Goal: Task Accomplishment & Management: Use online tool/utility

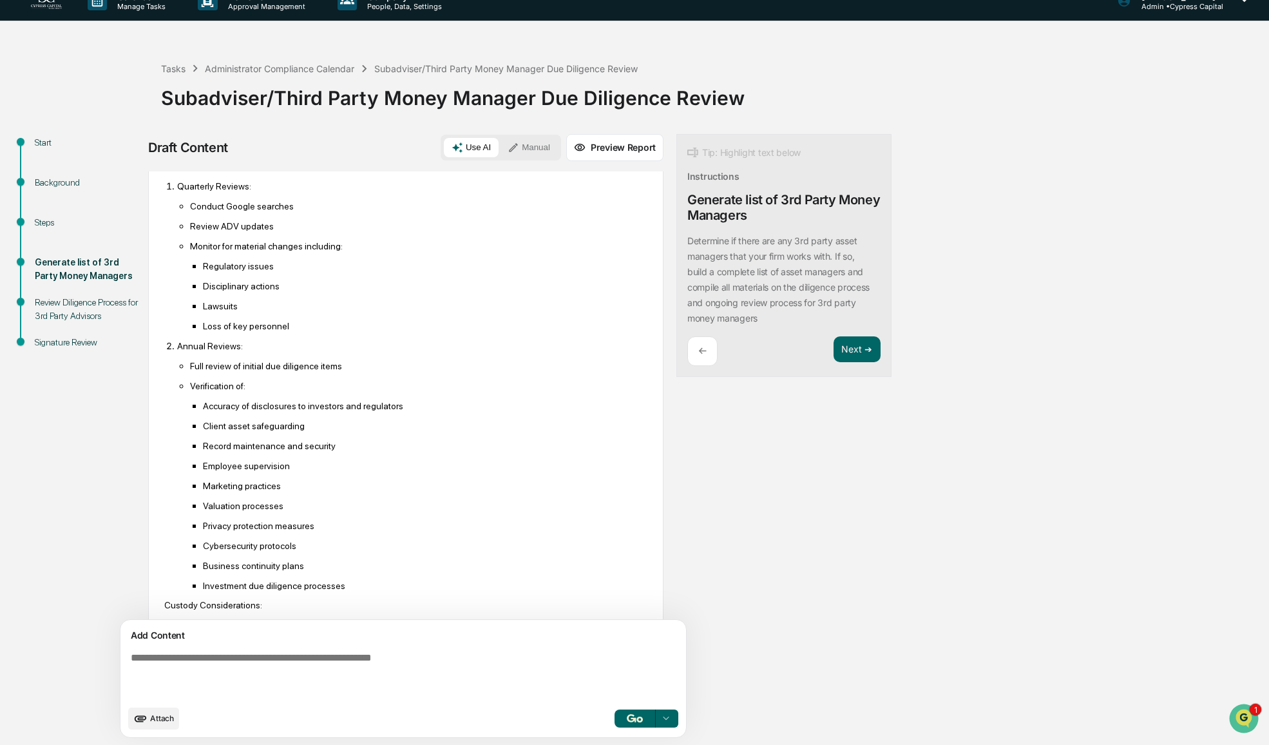
scroll to position [497, 0]
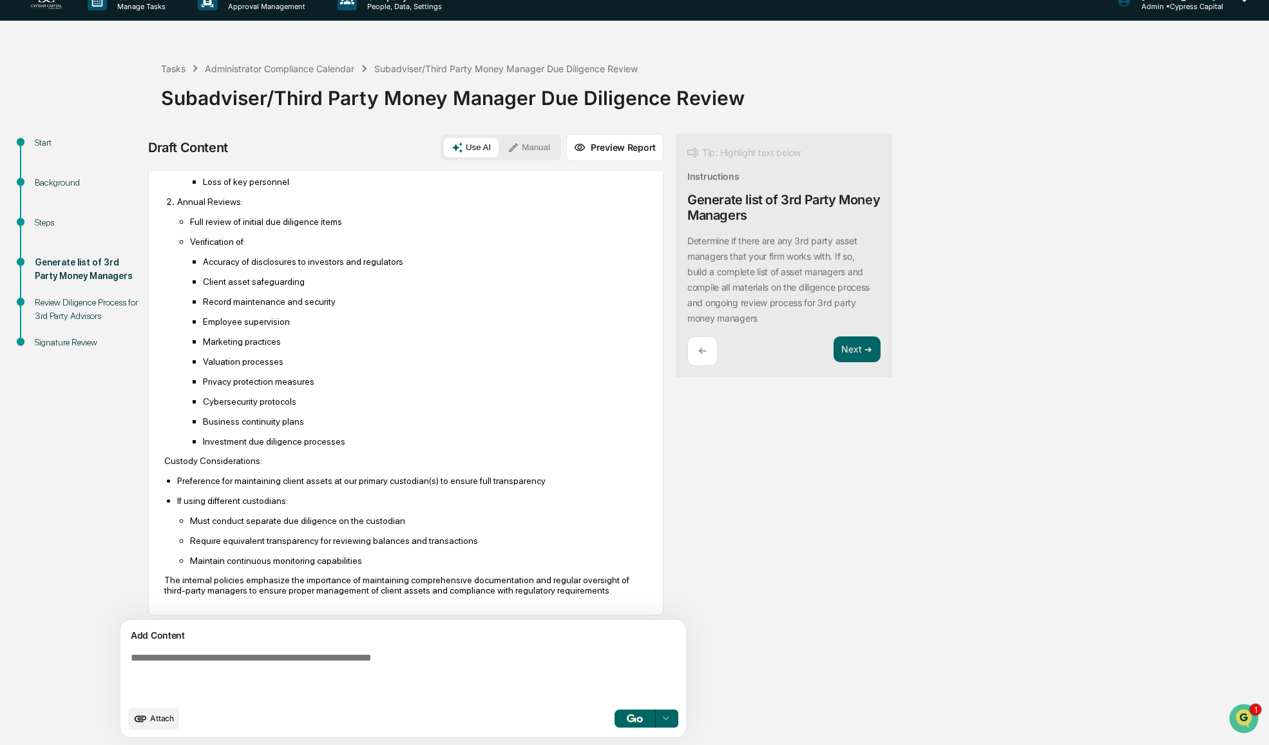
click at [665, 721] on icon at bounding box center [666, 718] width 10 height 10
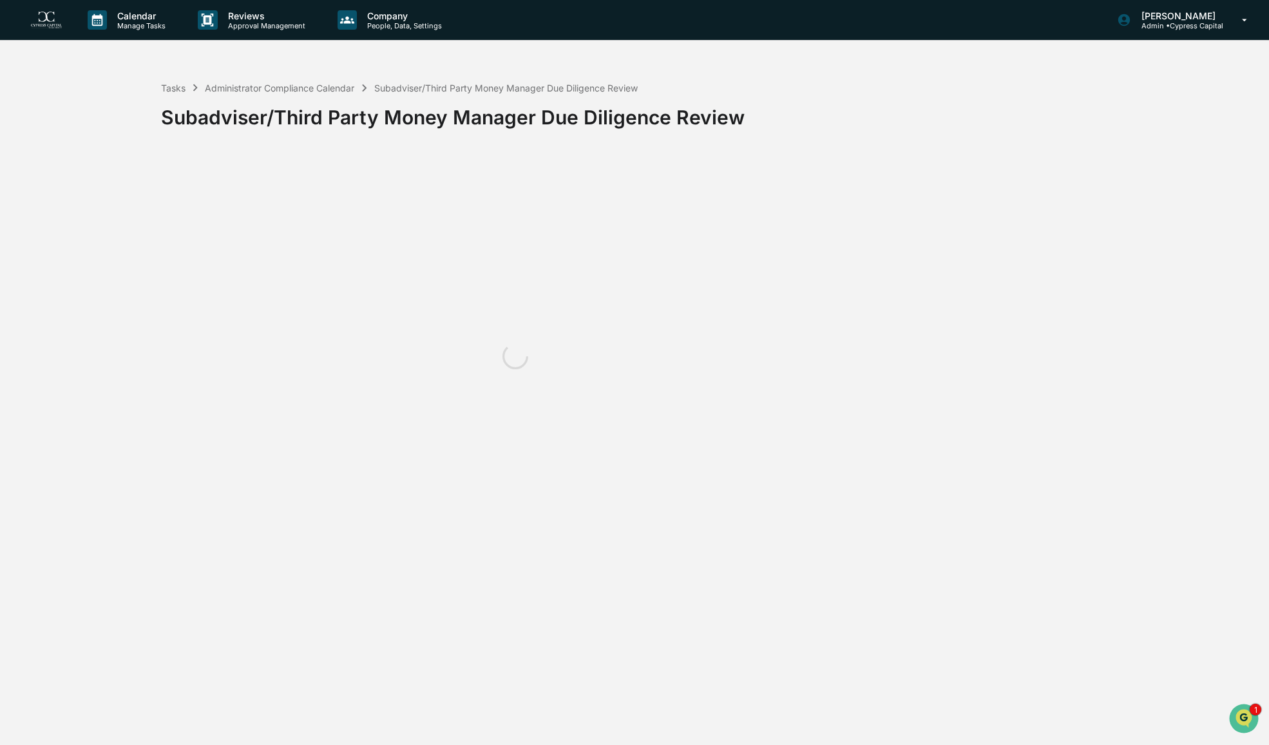
scroll to position [0, 0]
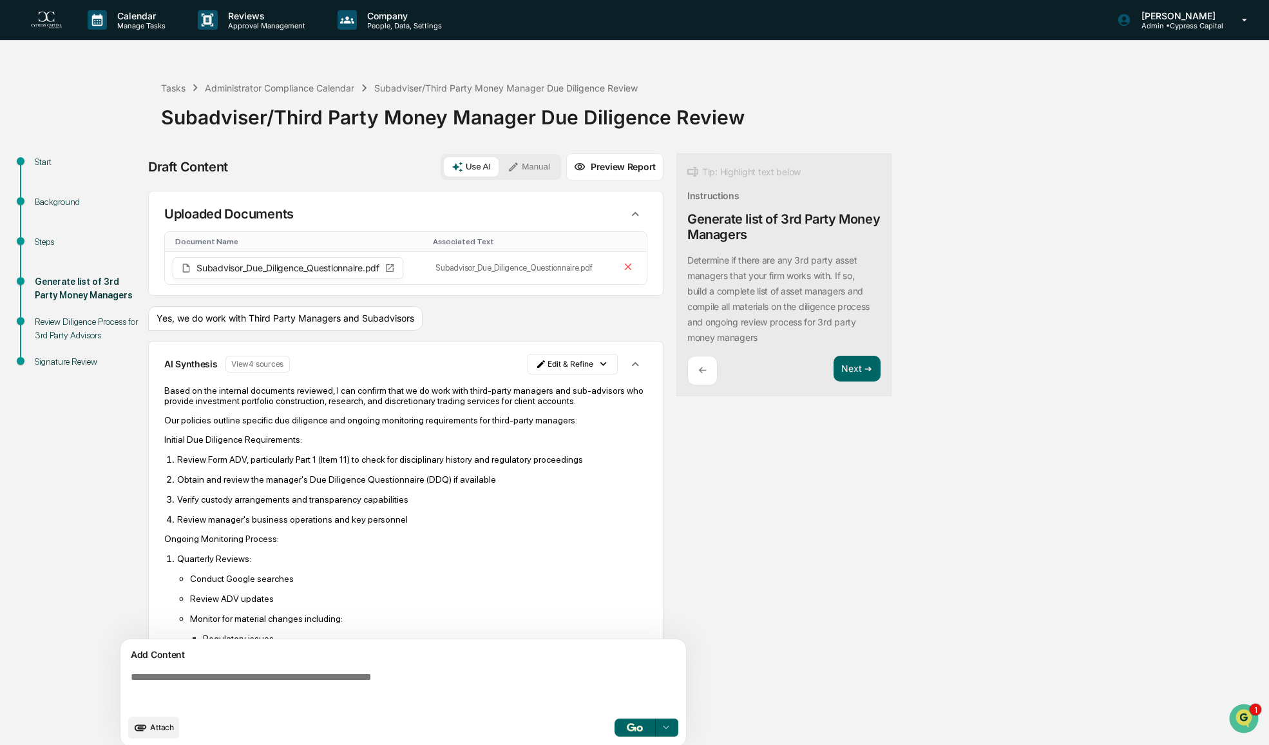
click at [708, 506] on div "Draft Content Use AI Manual Preview Report Sources Uploaded Documents Document …" at bounding box center [508, 453] width 721 height 601
click at [772, 102] on div "Subadviser/Third Party Money Manager Due Diligence Review" at bounding box center [711, 111] width 1101 height 33
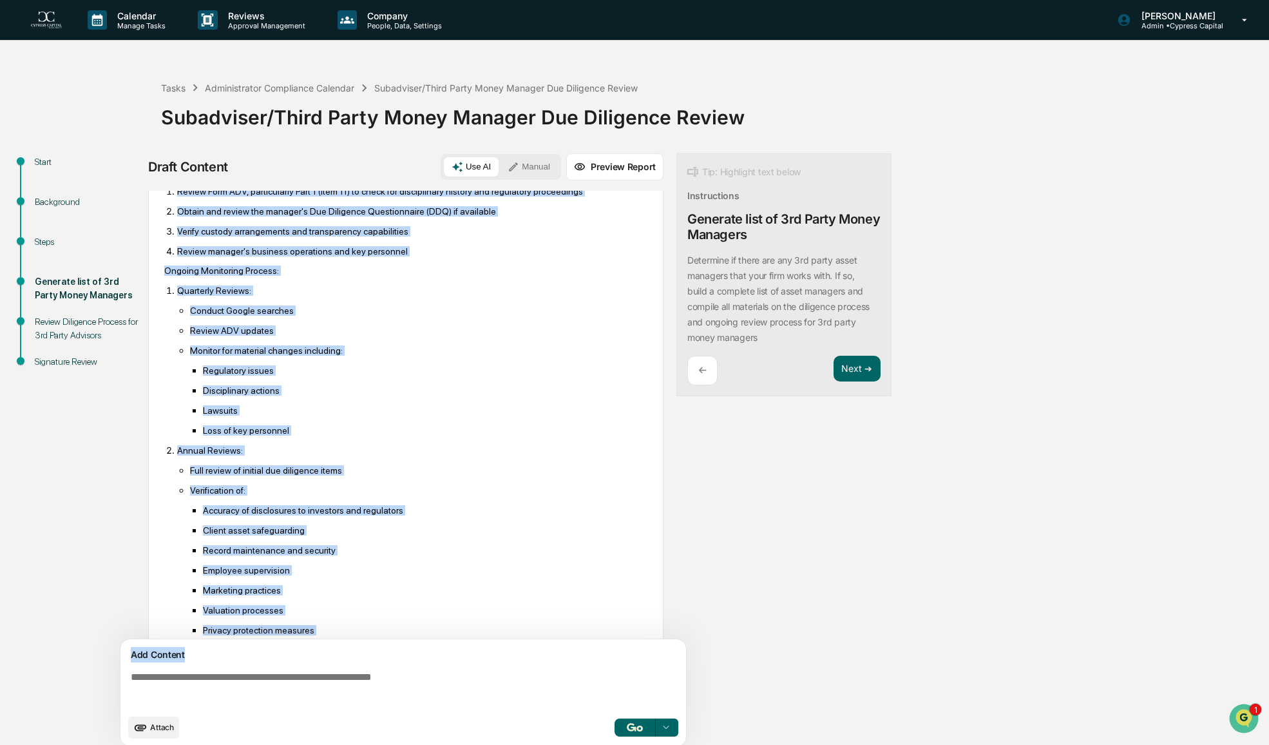
scroll to position [497, 0]
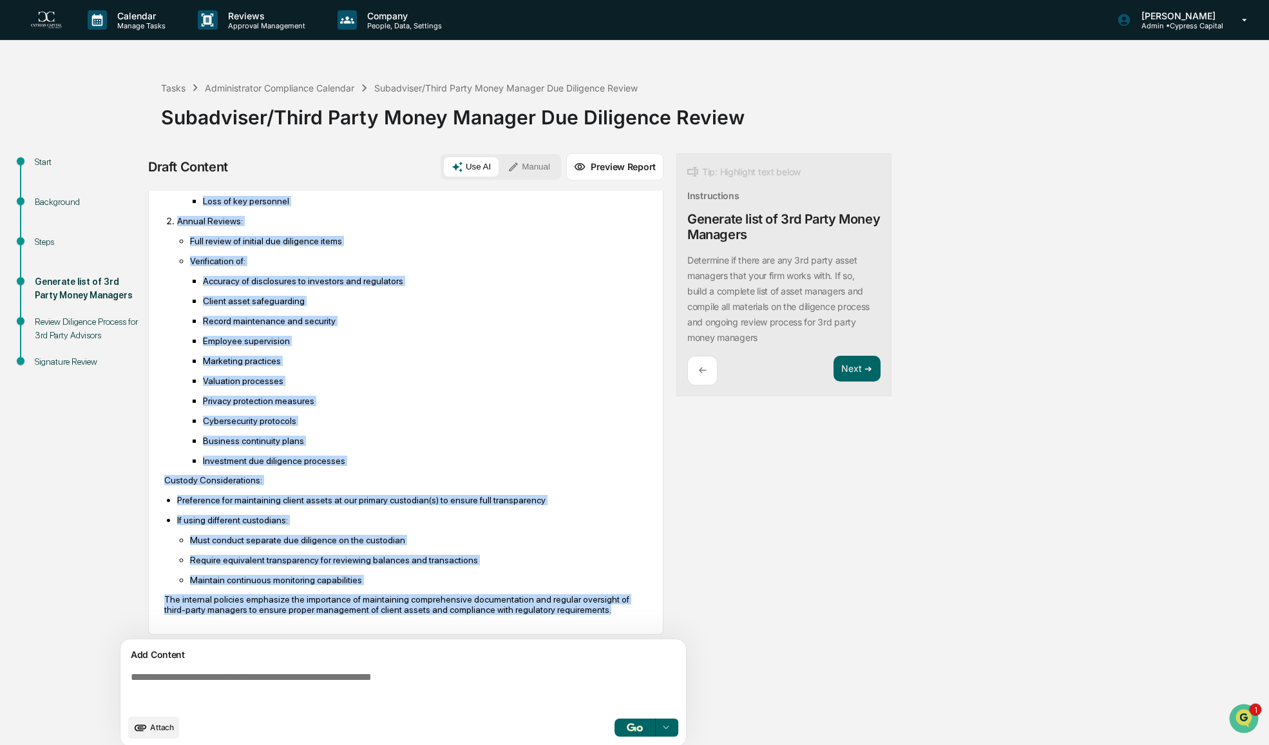
drag, startPoint x: 169, startPoint y: 291, endPoint x: 579, endPoint y: 615, distance: 522.2
click at [579, 615] on div "Based on the internal documents reviewed, I can confirm that we do work with th…" at bounding box center [405, 251] width 483 height 745
copy div "ur policies outline specific due diligence and ongoing monitoring requirements …"
click at [411, 395] on p "Privacy protection measures" at bounding box center [425, 400] width 444 height 10
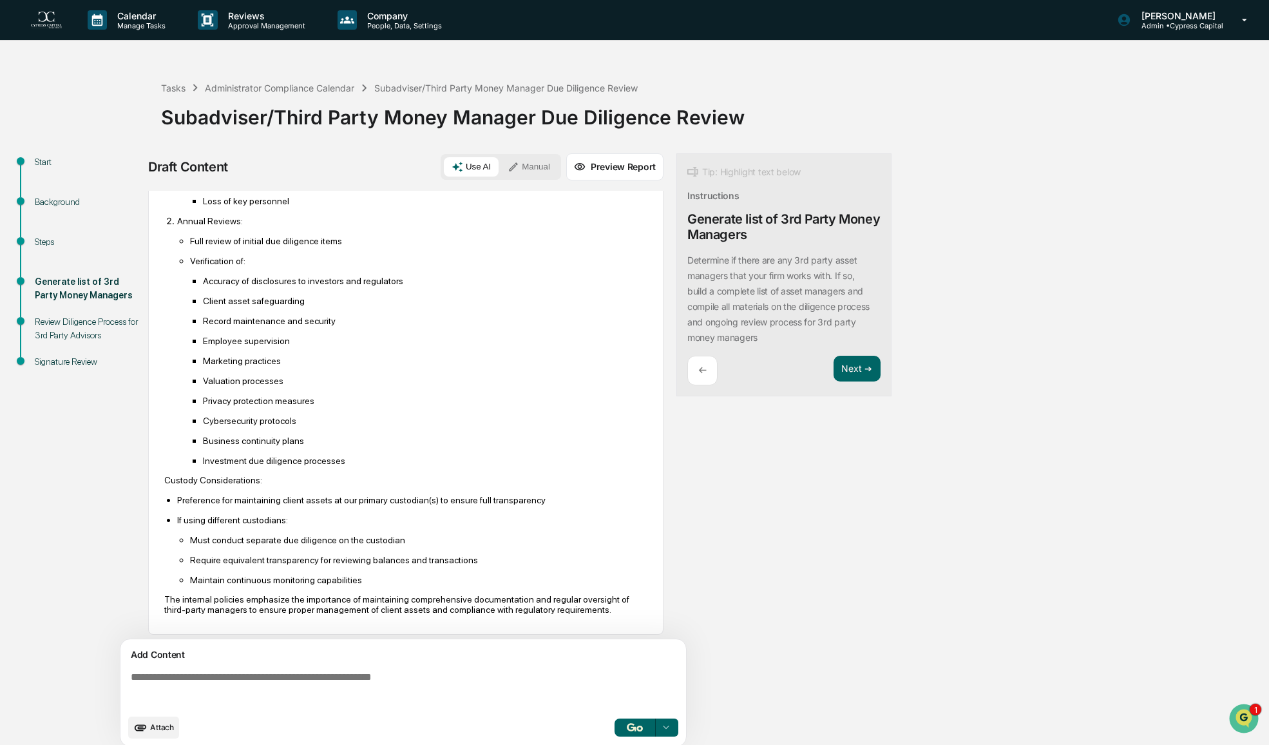
click at [398, 670] on textarea at bounding box center [406, 689] width 560 height 46
click at [144, 732] on icon "upload document" at bounding box center [140, 727] width 14 height 14
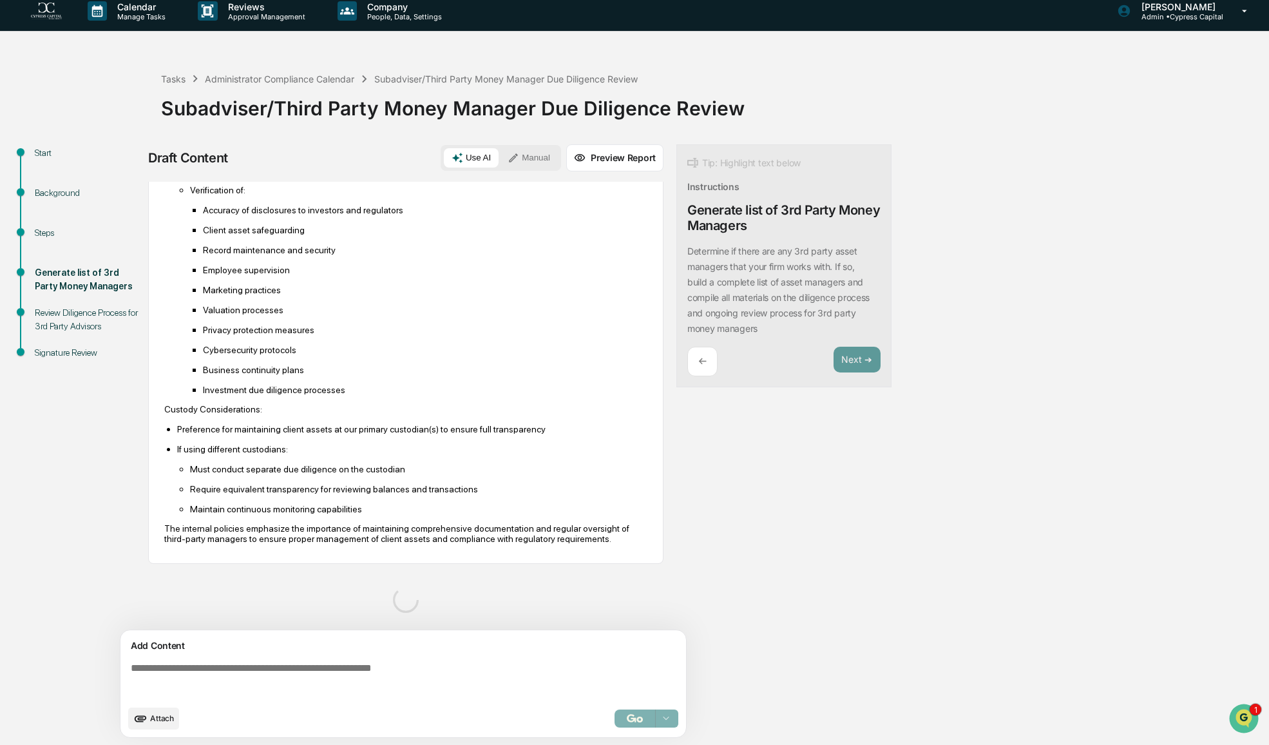
scroll to position [529, 0]
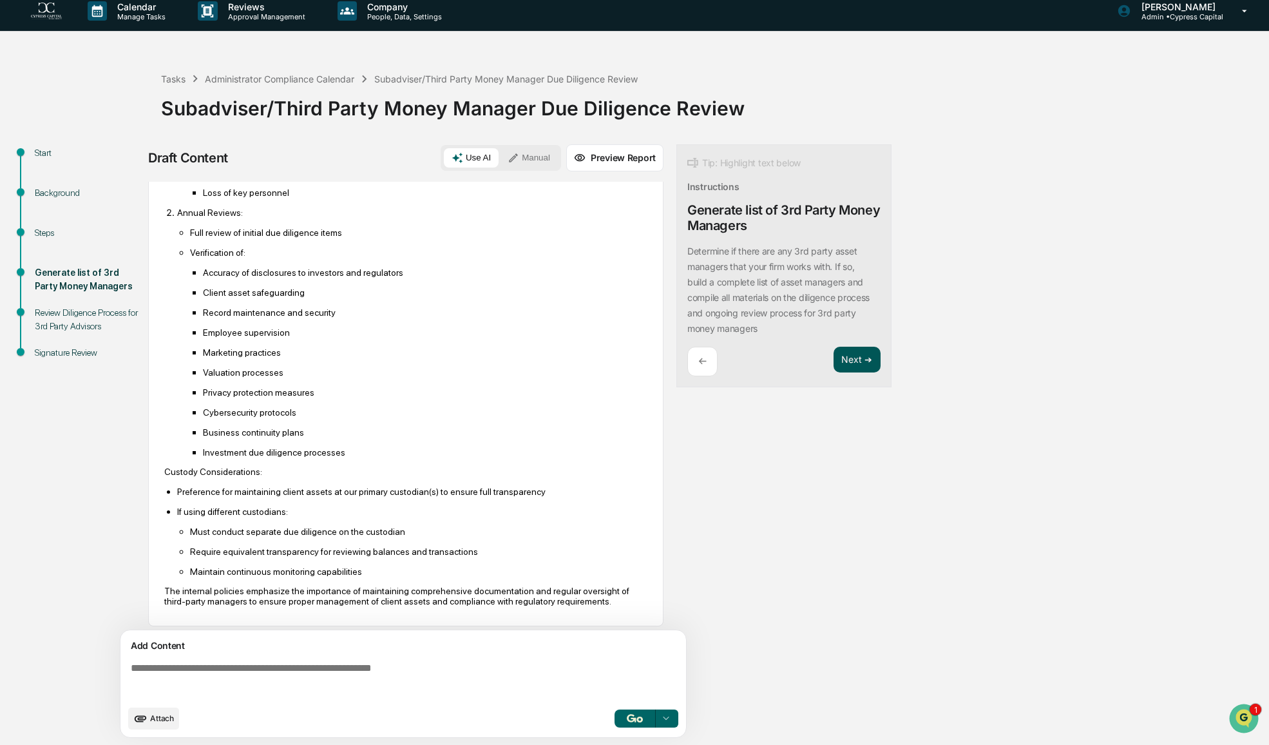
click at [848, 362] on button "Next ➔" at bounding box center [856, 360] width 47 height 26
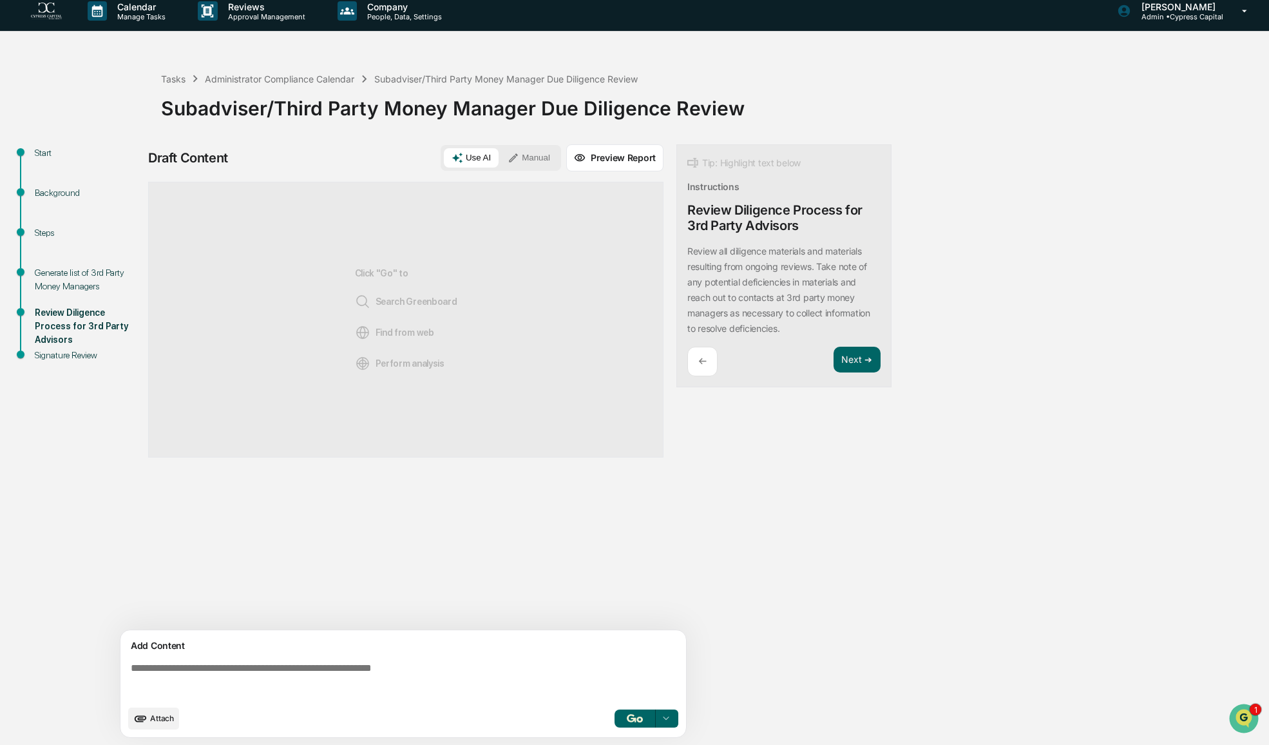
click at [155, 719] on span "Attach" at bounding box center [162, 718] width 24 height 10
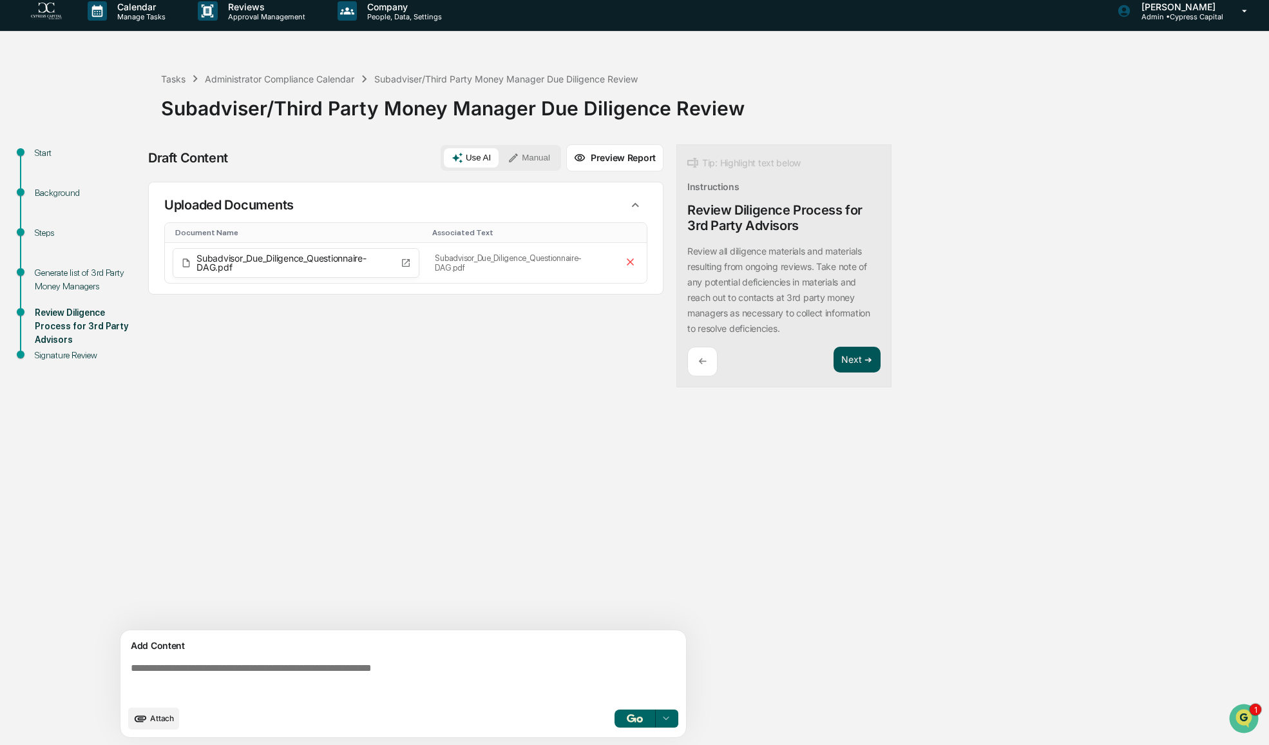
click at [862, 363] on button "Next ➔" at bounding box center [856, 360] width 47 height 26
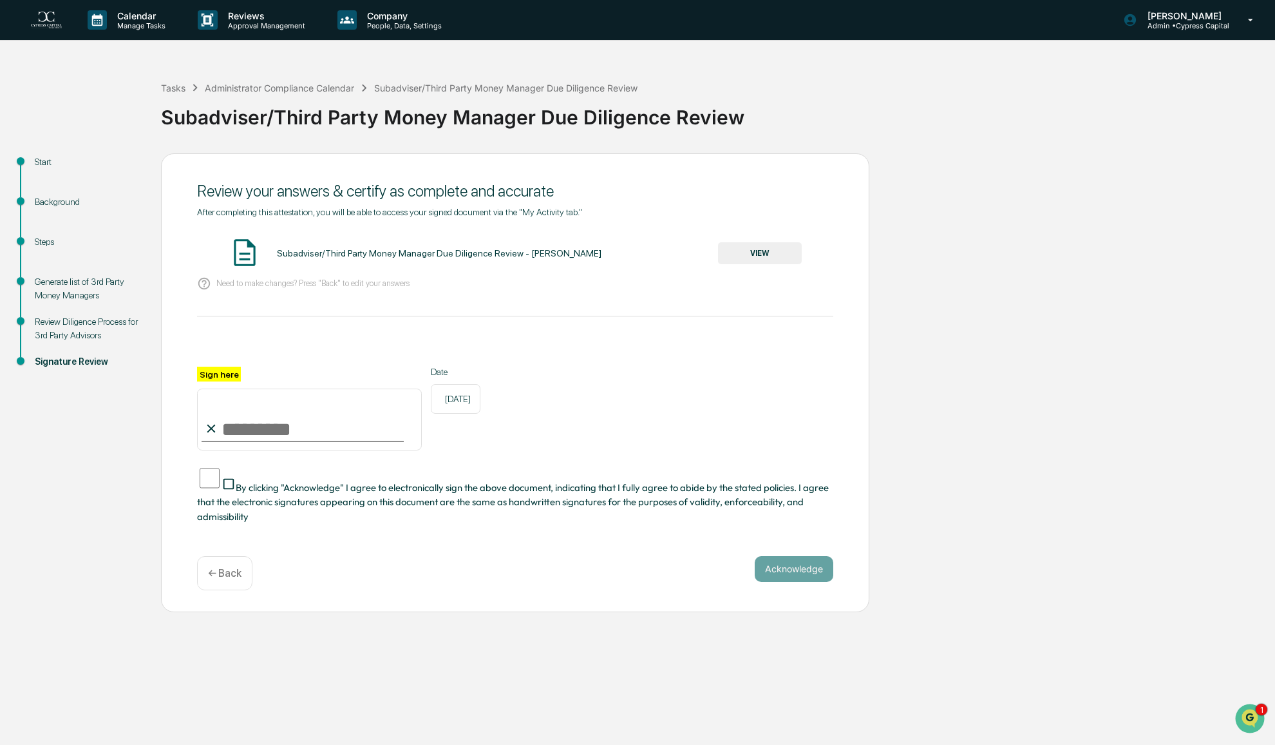
click at [212, 567] on p "← Back" at bounding box center [224, 573] width 33 height 12
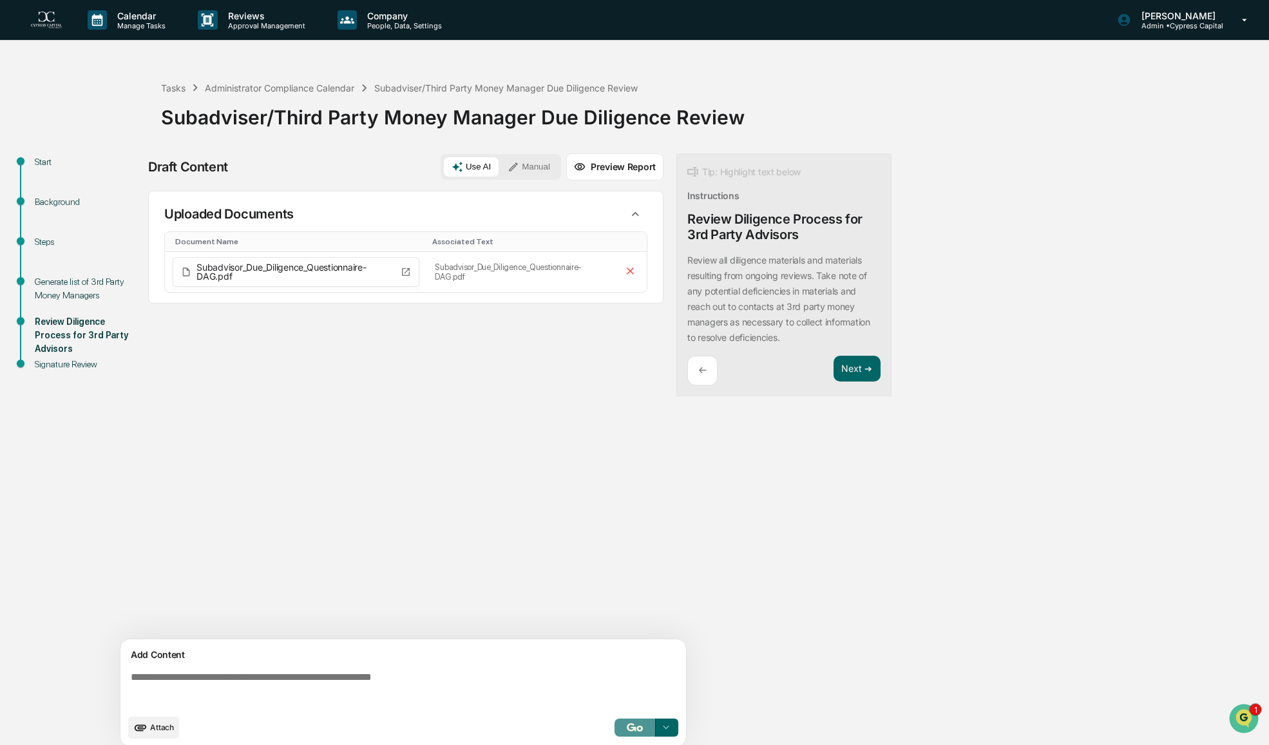
click at [634, 726] on img "button" at bounding box center [634, 727] width 15 height 8
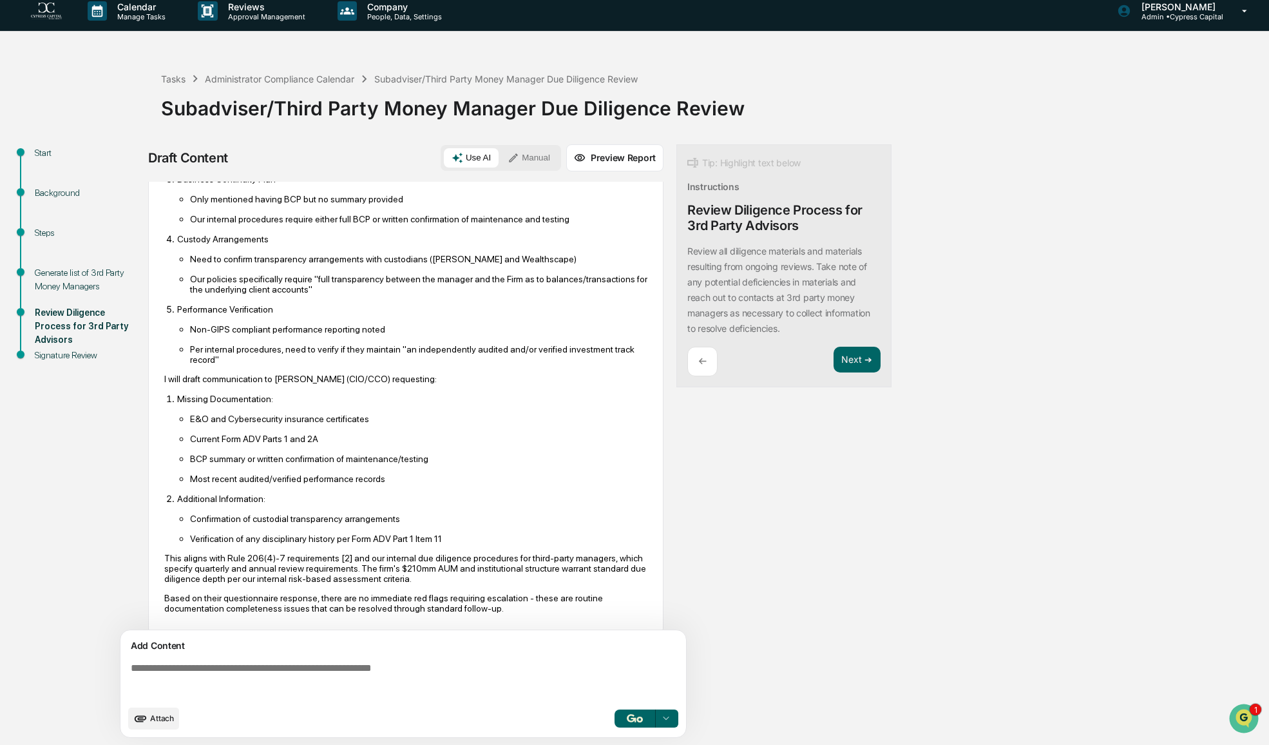
scroll to position [326, 0]
click at [158, 716] on span "Attach" at bounding box center [162, 718] width 24 height 10
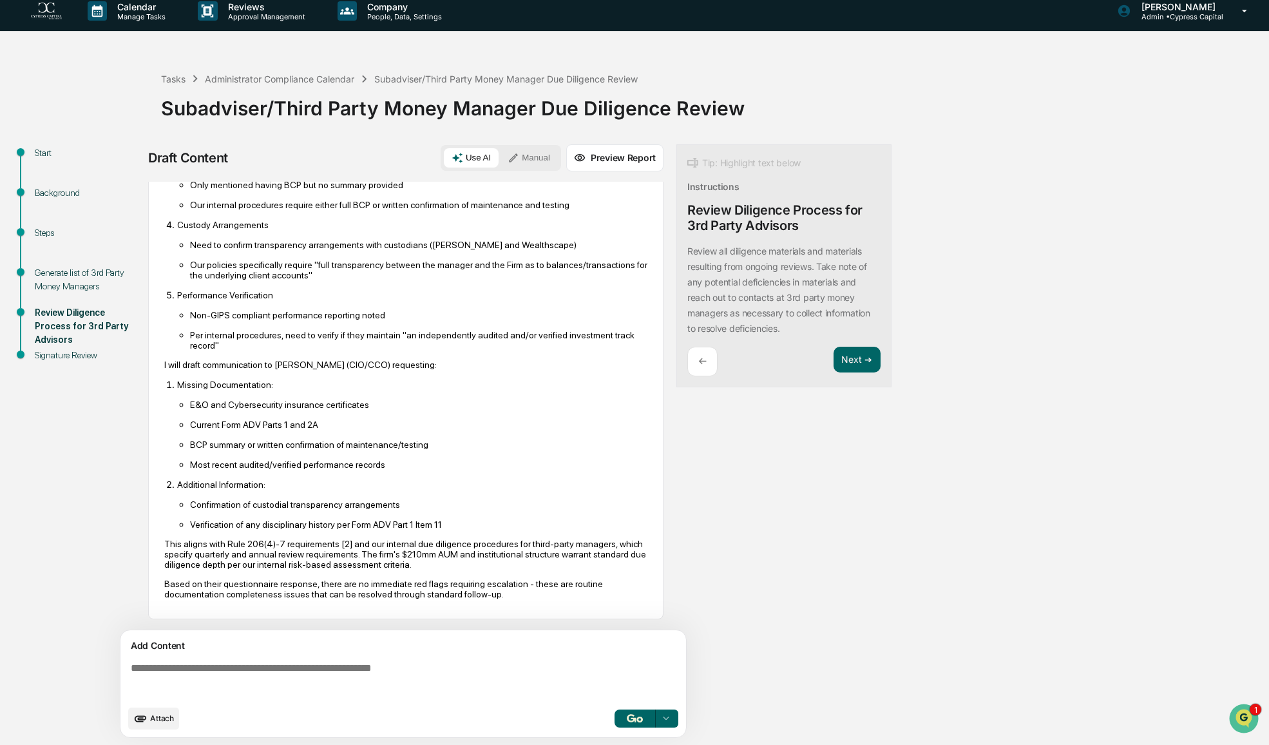
scroll to position [358, 0]
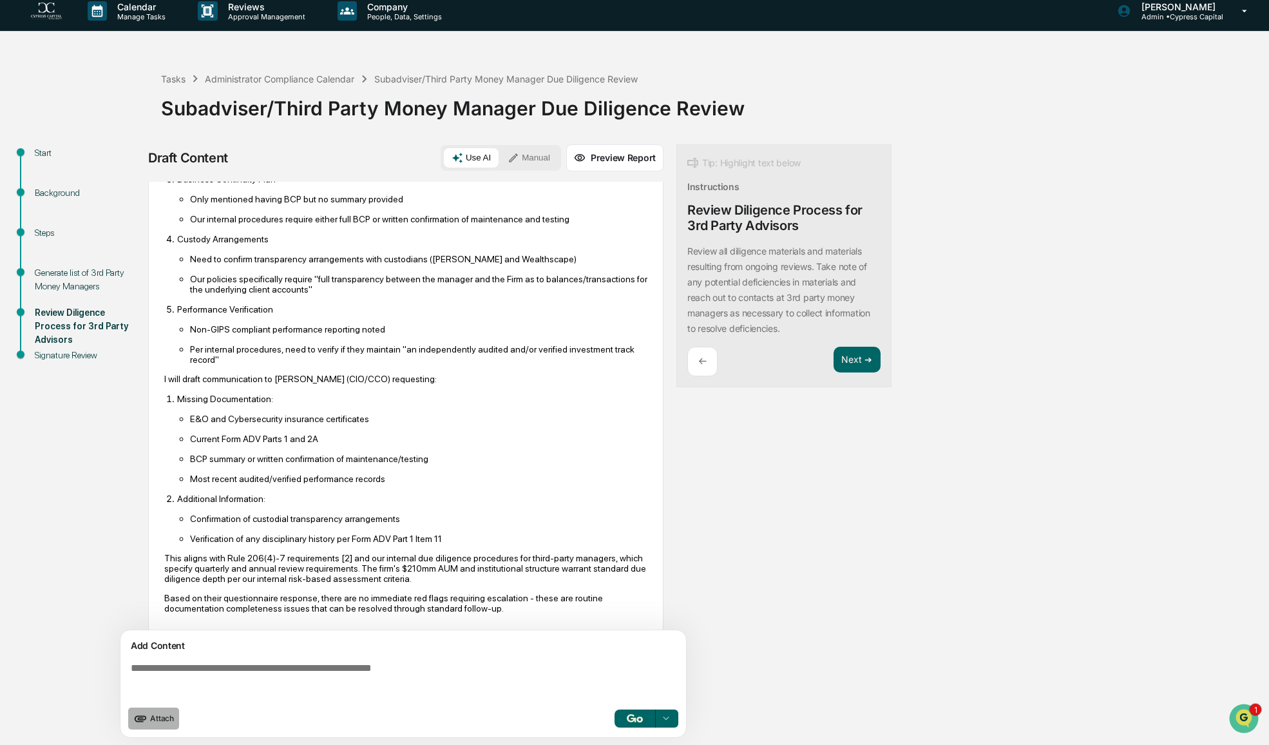
click at [155, 719] on span "Attach" at bounding box center [162, 718] width 24 height 10
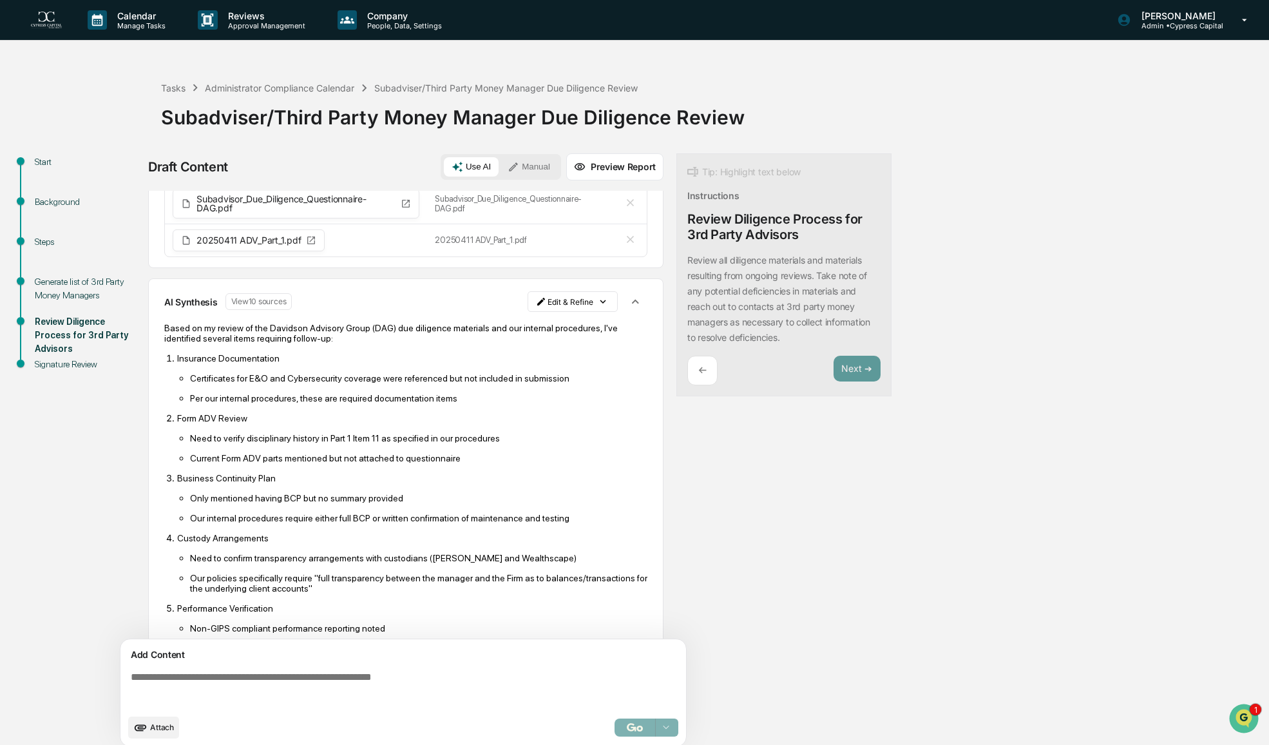
scroll to position [0, 0]
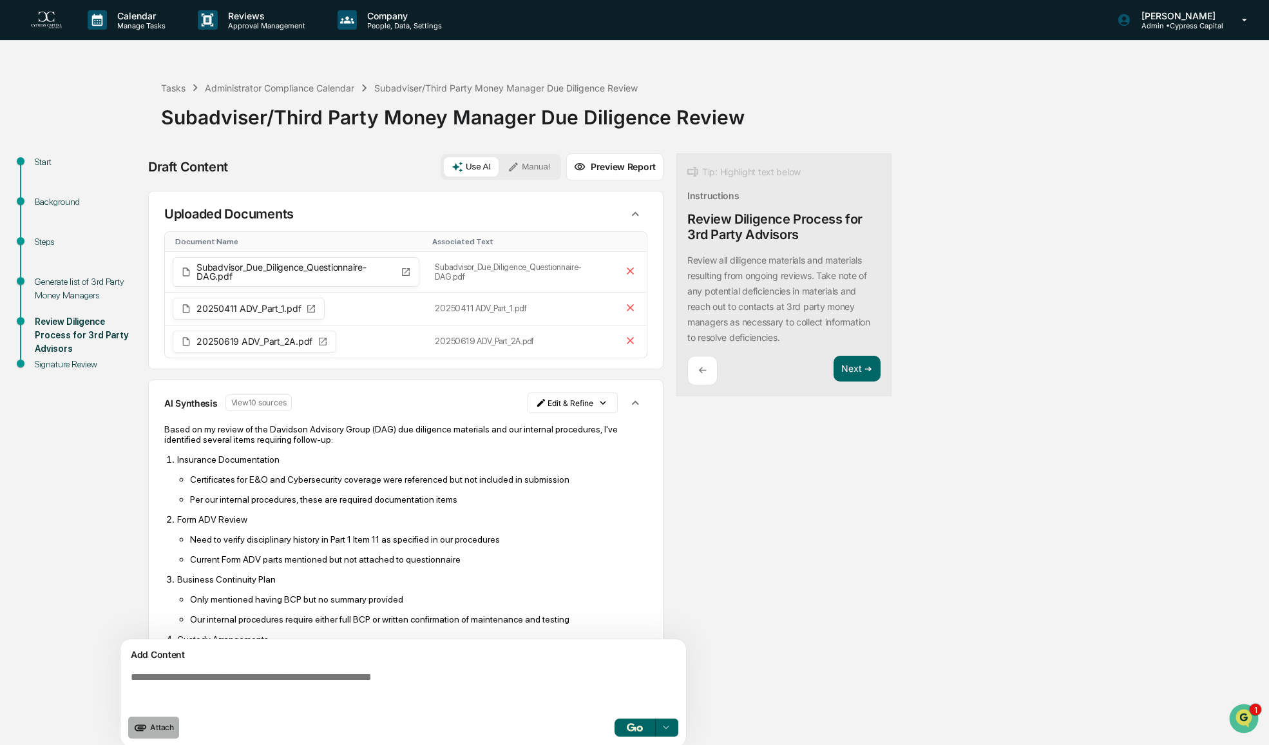
click at [154, 731] on span "Attach" at bounding box center [162, 727] width 24 height 10
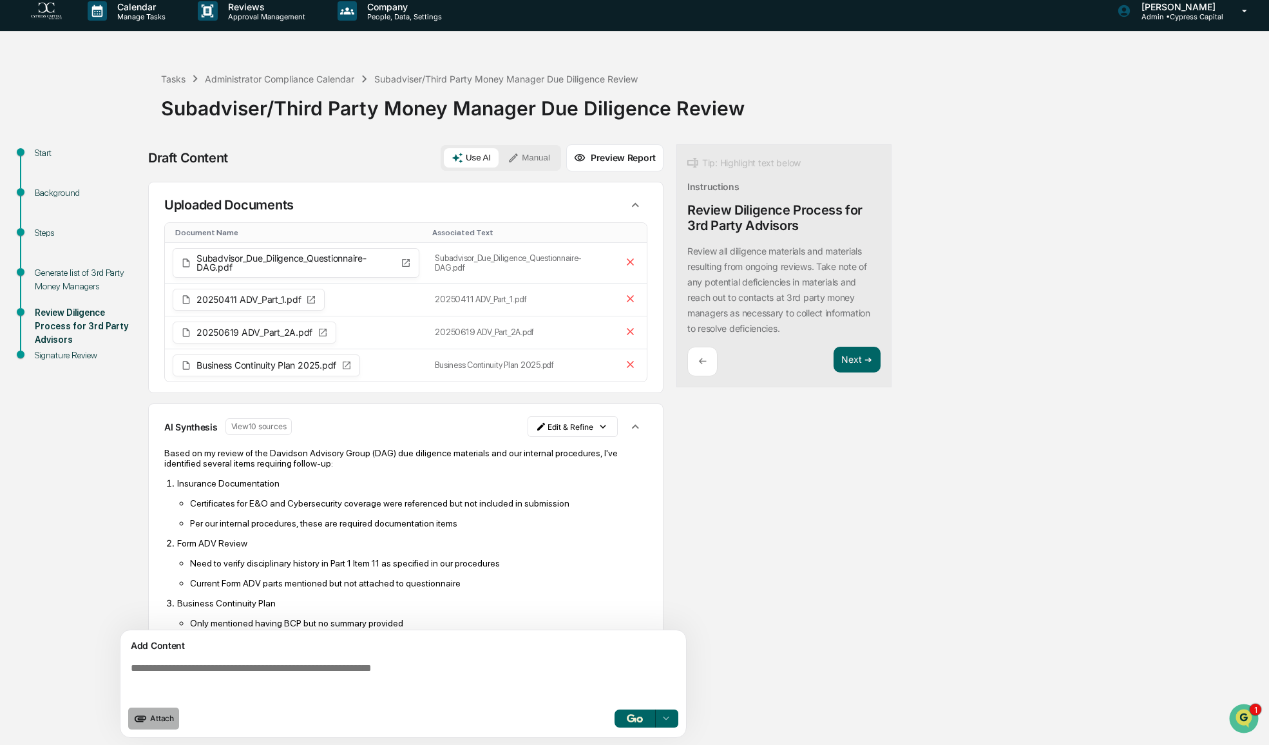
click at [152, 716] on span "Attach" at bounding box center [162, 718] width 24 height 10
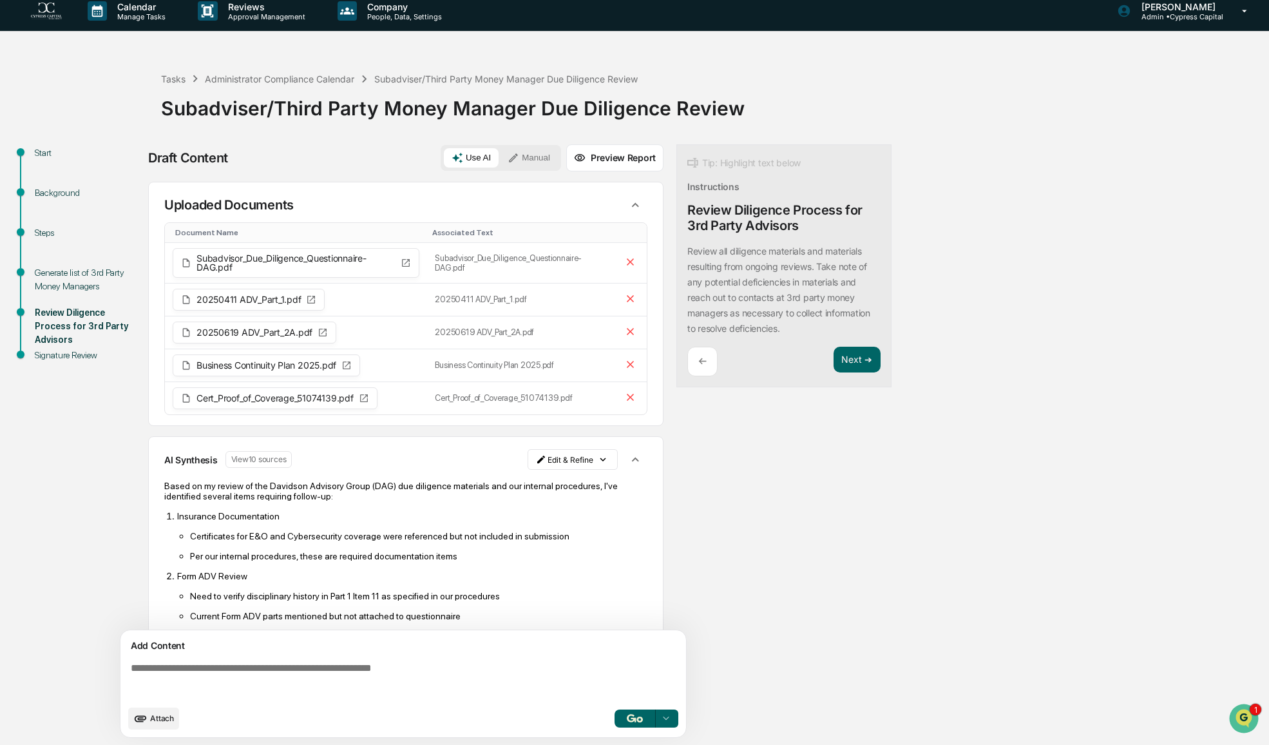
click at [151, 719] on span "Attach" at bounding box center [162, 718] width 24 height 10
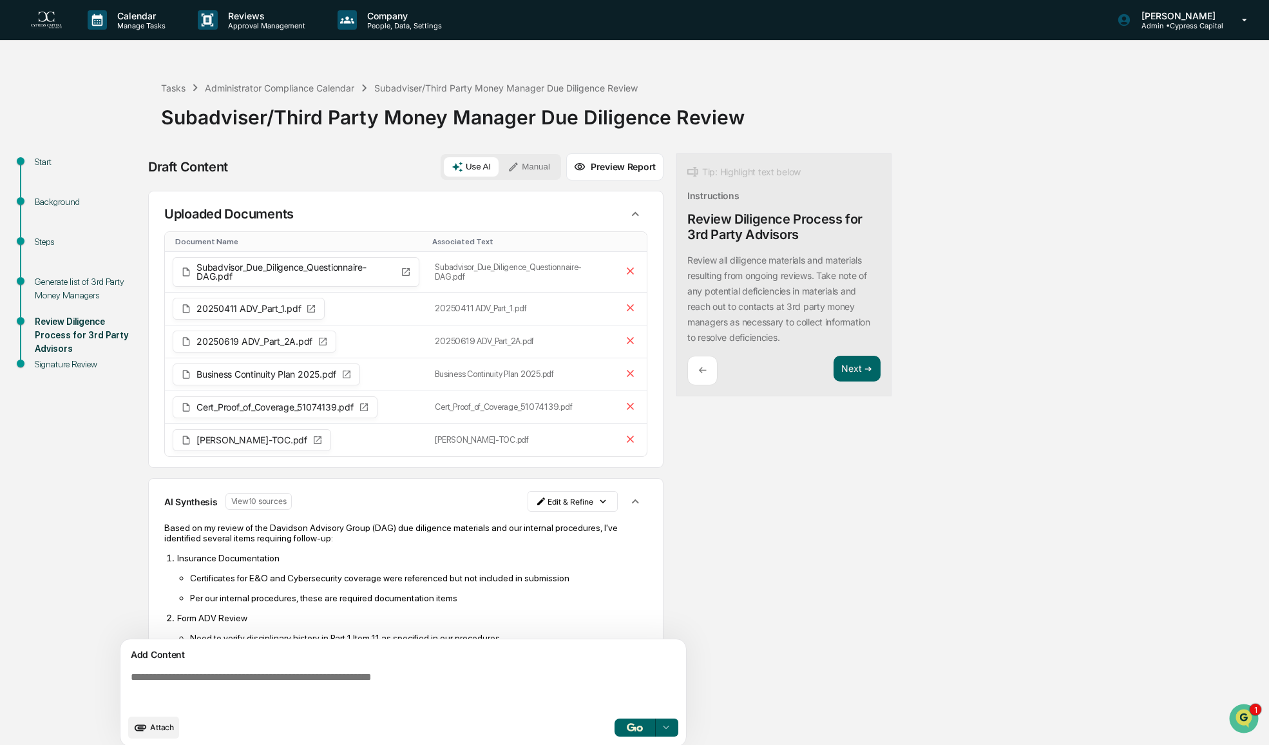
click at [147, 726] on icon "upload document" at bounding box center [140, 727] width 14 height 14
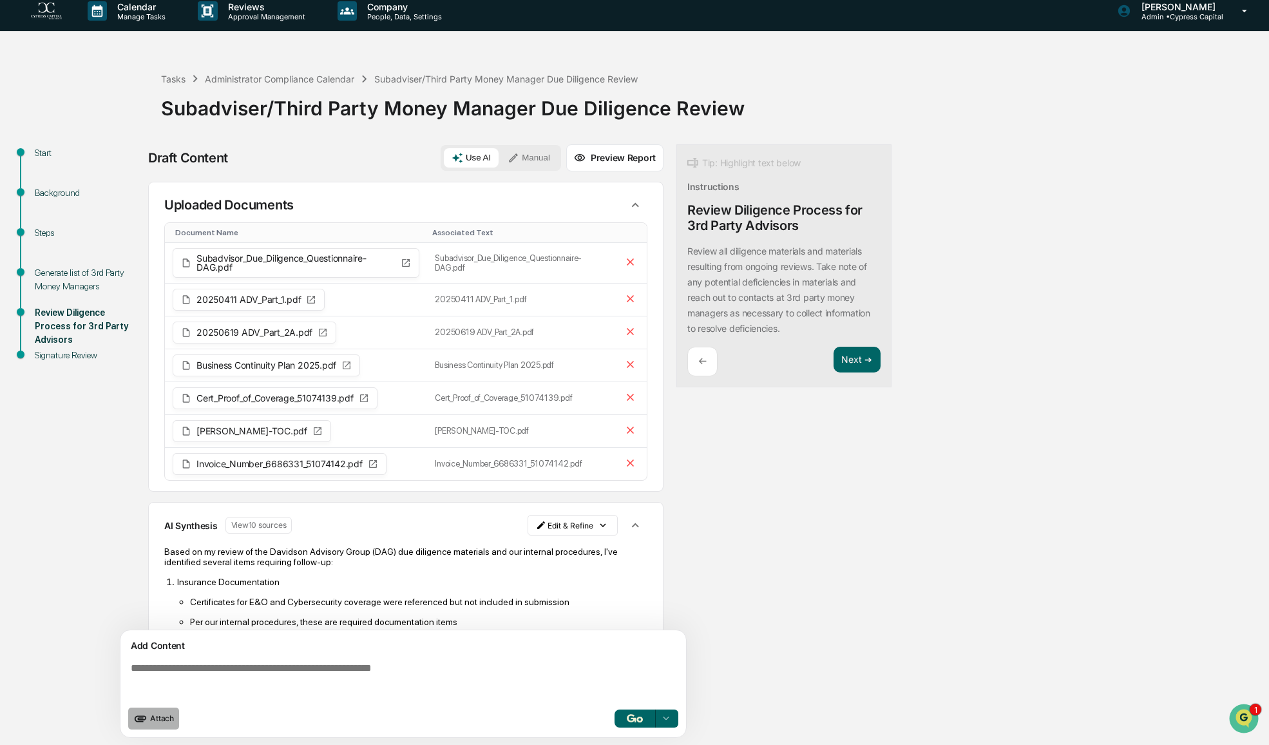
click at [152, 714] on span "Attach" at bounding box center [162, 718] width 24 height 10
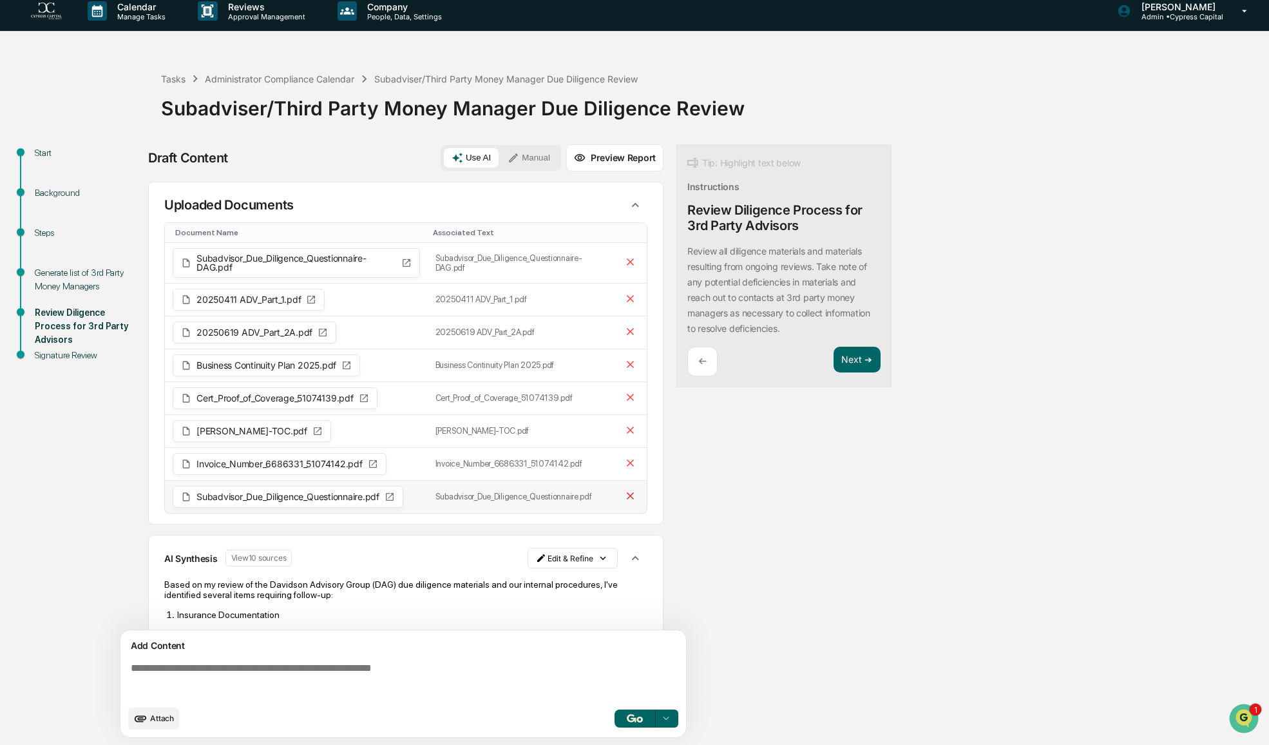
click at [627, 492] on icon at bounding box center [630, 495] width 7 height 7
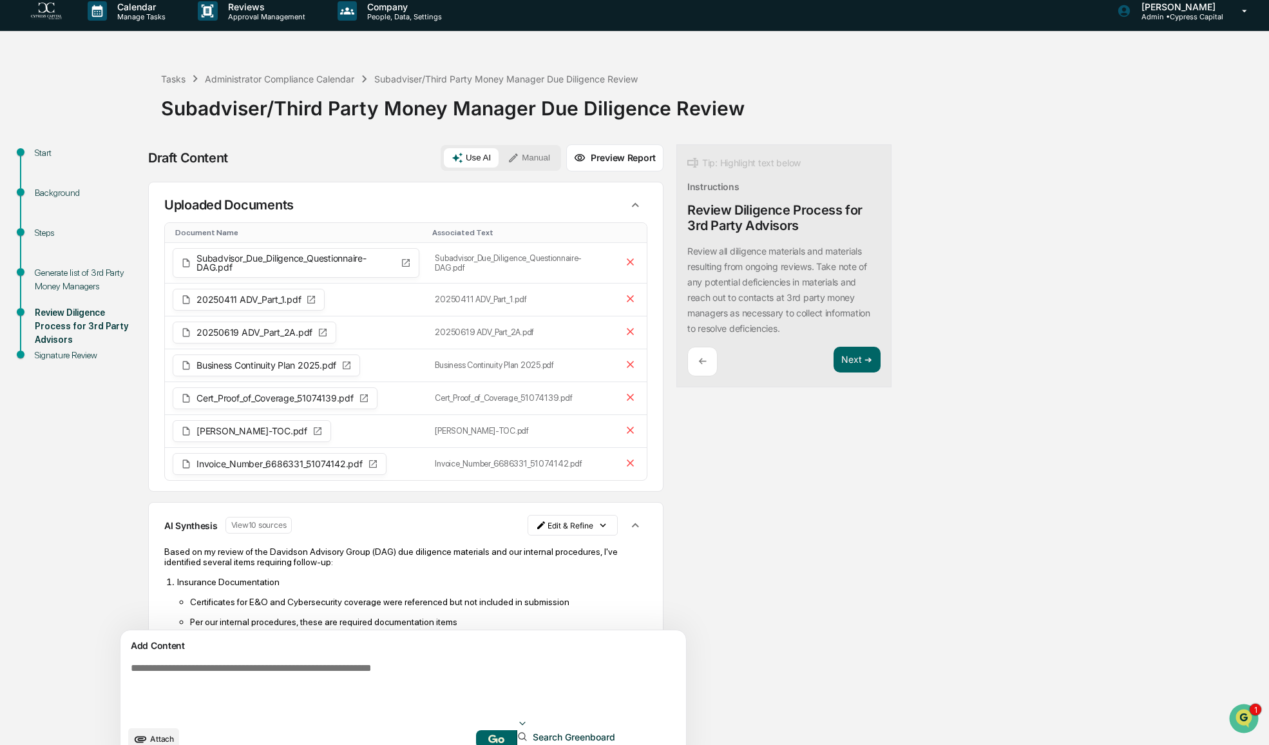
click at [527, 718] on icon at bounding box center [522, 723] width 10 height 10
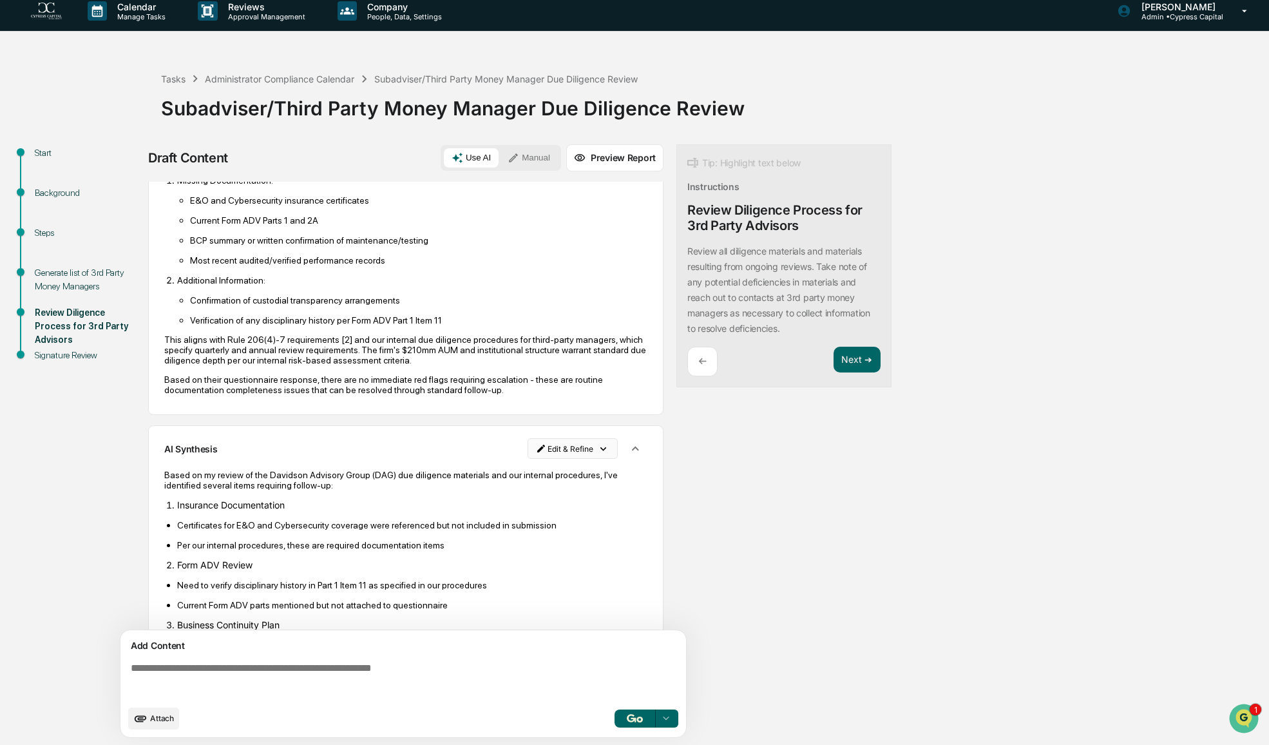
scroll to position [720, 0]
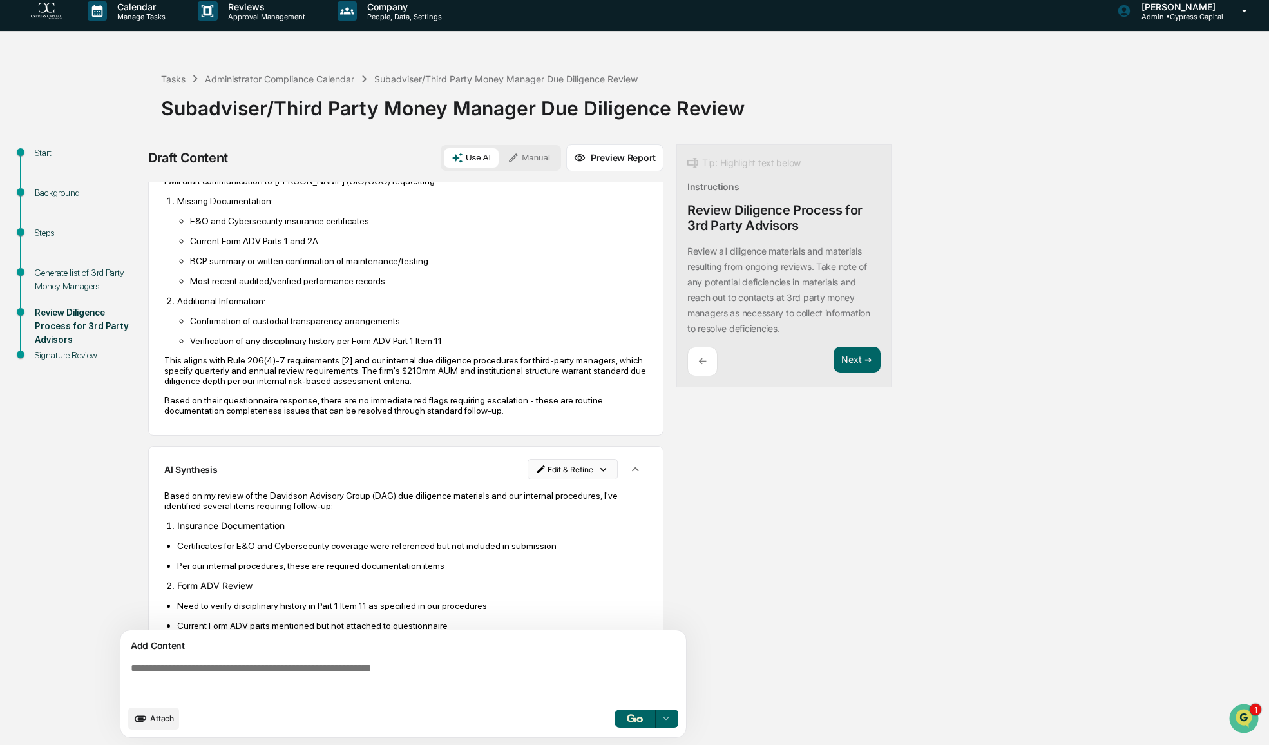
click at [600, 451] on html "Calendar Manage Tasks Reviews Approval Management Company People, Data, Setting…" at bounding box center [634, 363] width 1269 height 745
click at [572, 497] on div "Delete Result" at bounding box center [568, 498] width 95 height 21
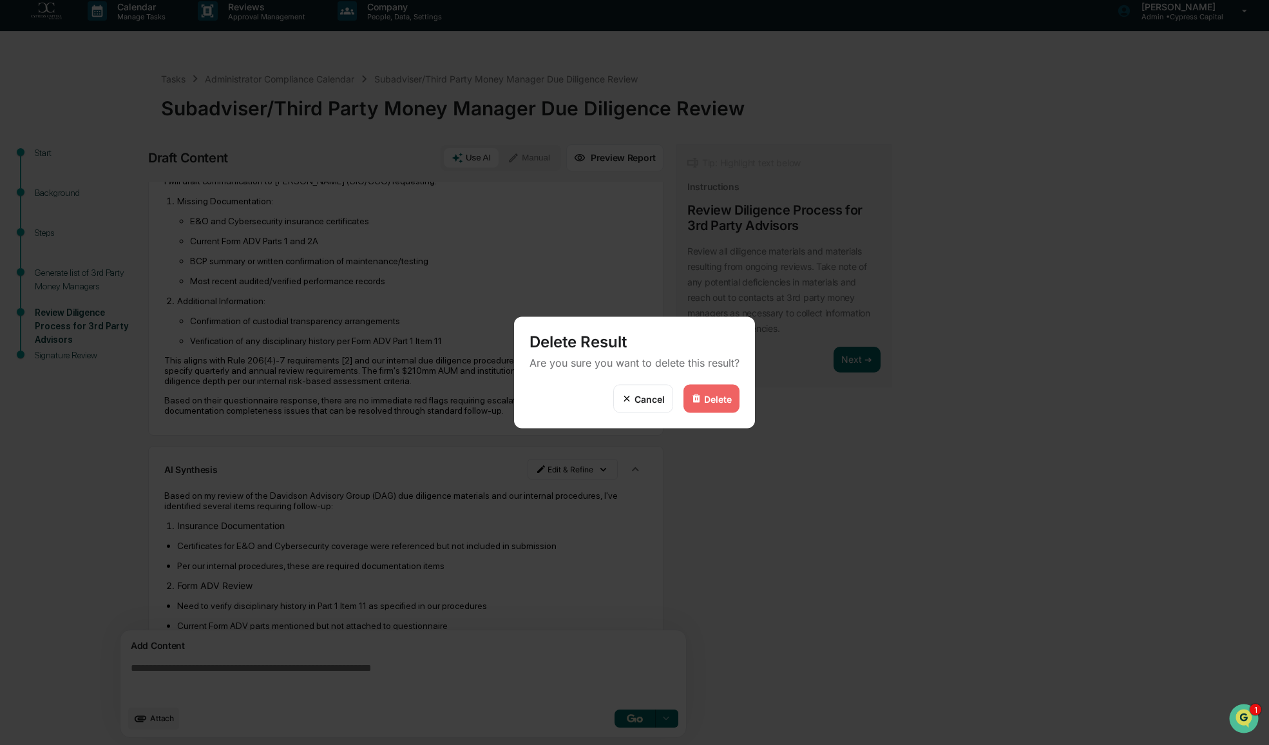
click at [710, 397] on div "Delete" at bounding box center [718, 398] width 28 height 11
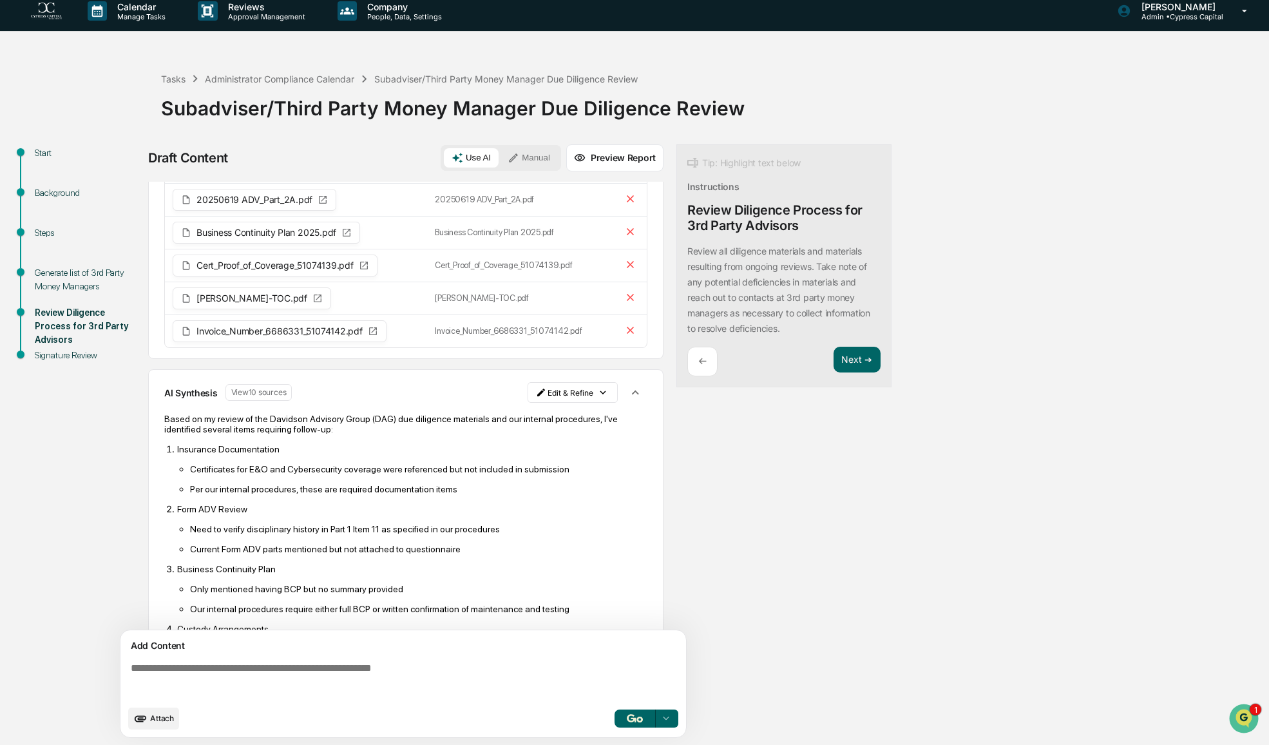
scroll to position [133, 0]
click at [600, 387] on html "Calendar Manage Tasks Reviews Approval Management Company People, Data, Setting…" at bounding box center [637, 363] width 1275 height 745
click at [565, 430] on div "Delete Result" at bounding box center [568, 433] width 95 height 21
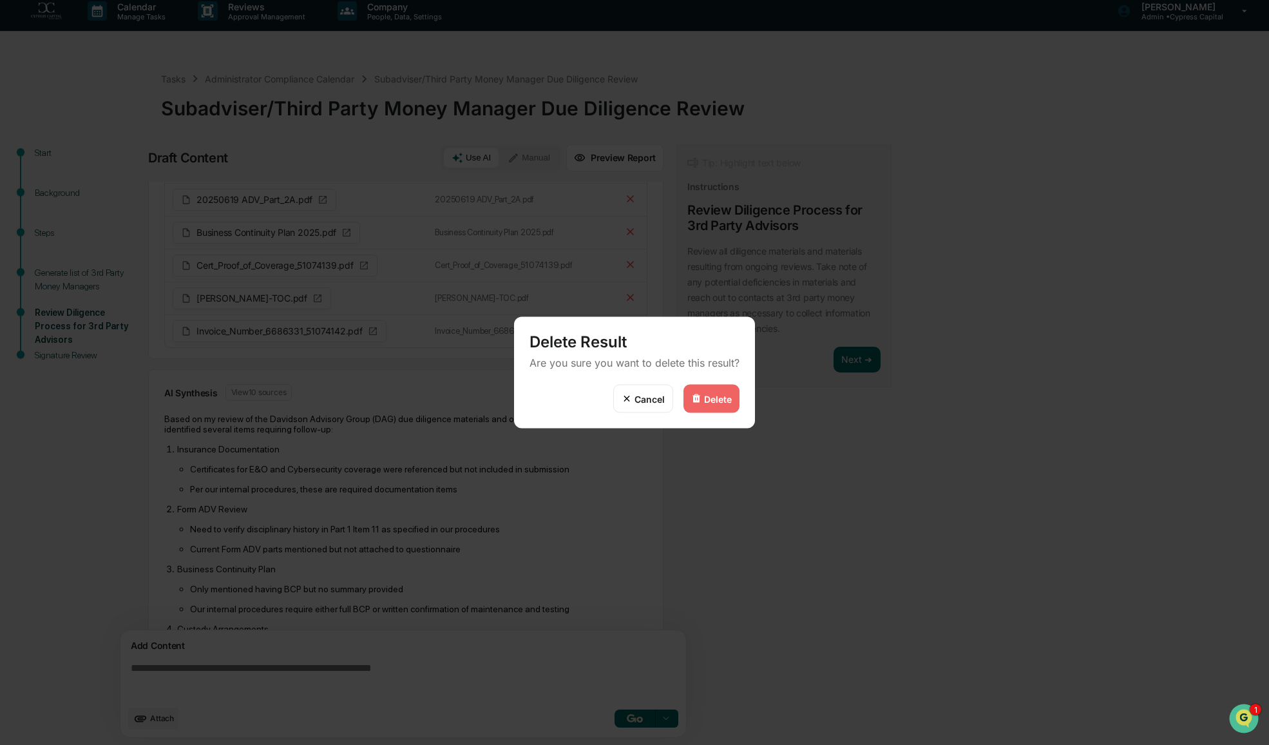
click at [706, 397] on div "Delete" at bounding box center [718, 398] width 28 height 11
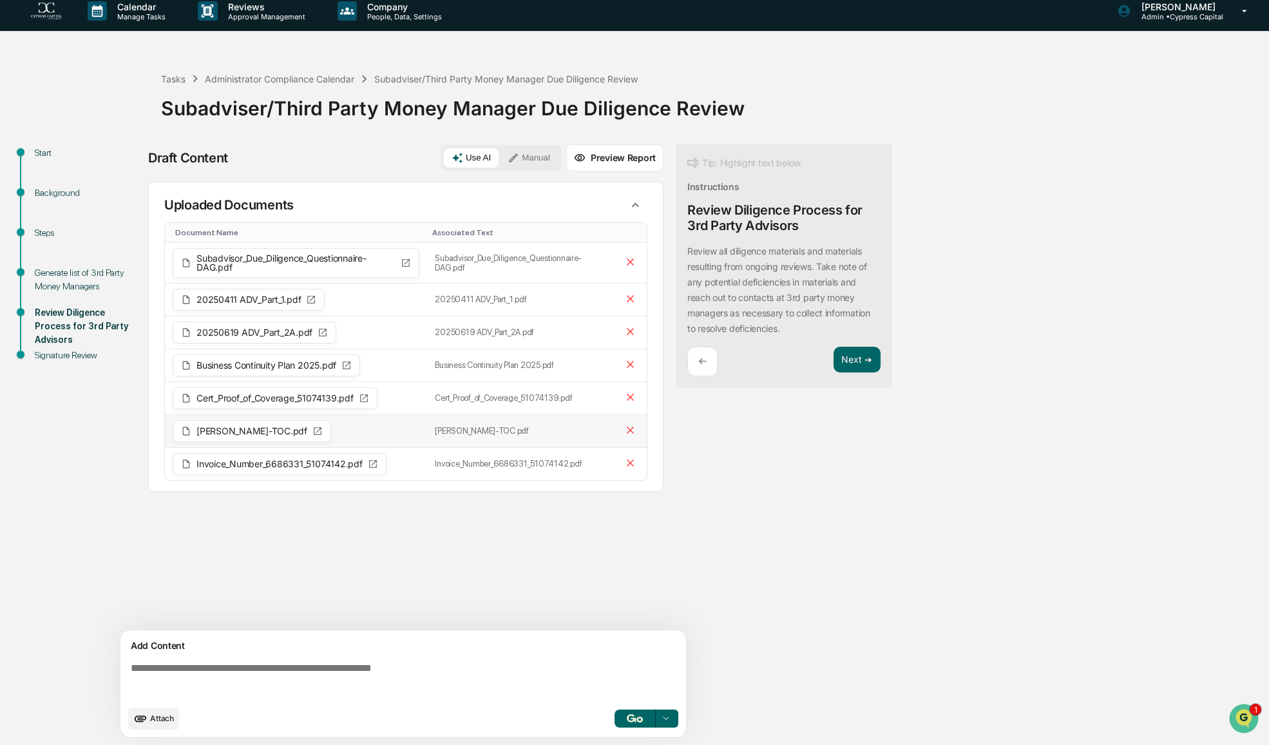
scroll to position [0, 0]
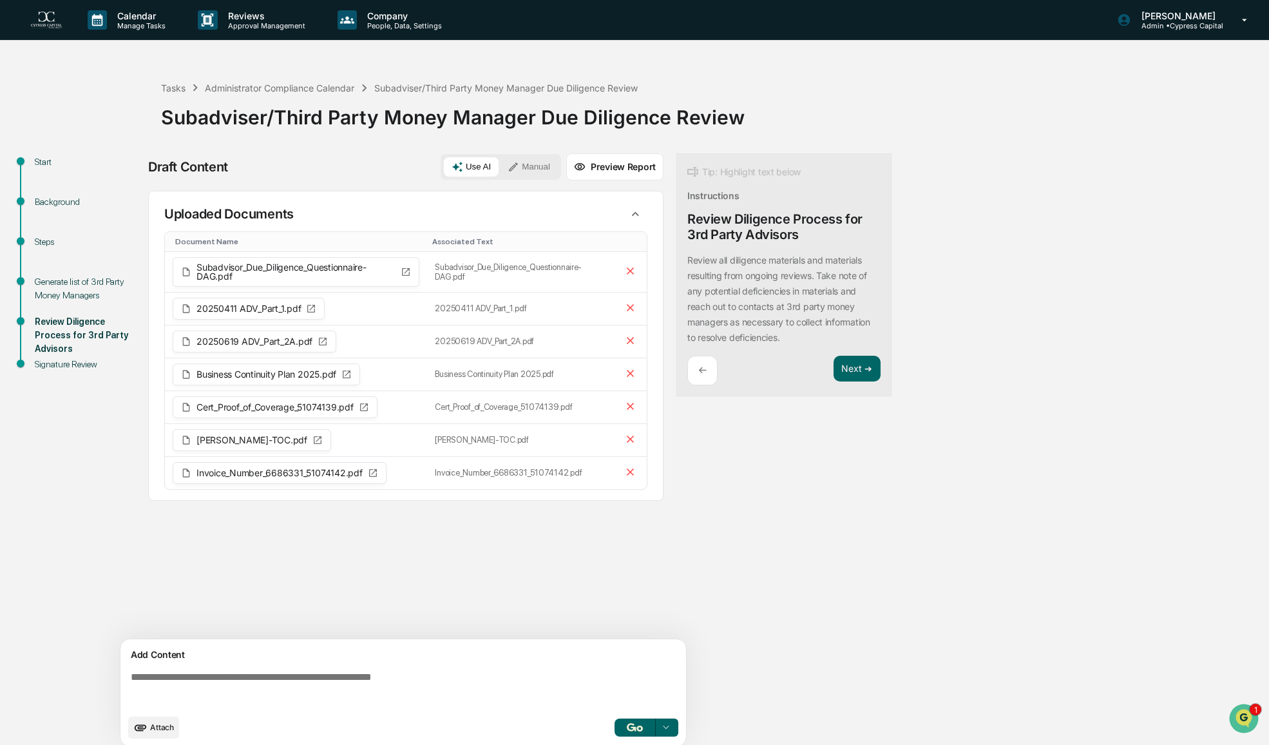
click at [670, 728] on icon at bounding box center [666, 727] width 10 height 10
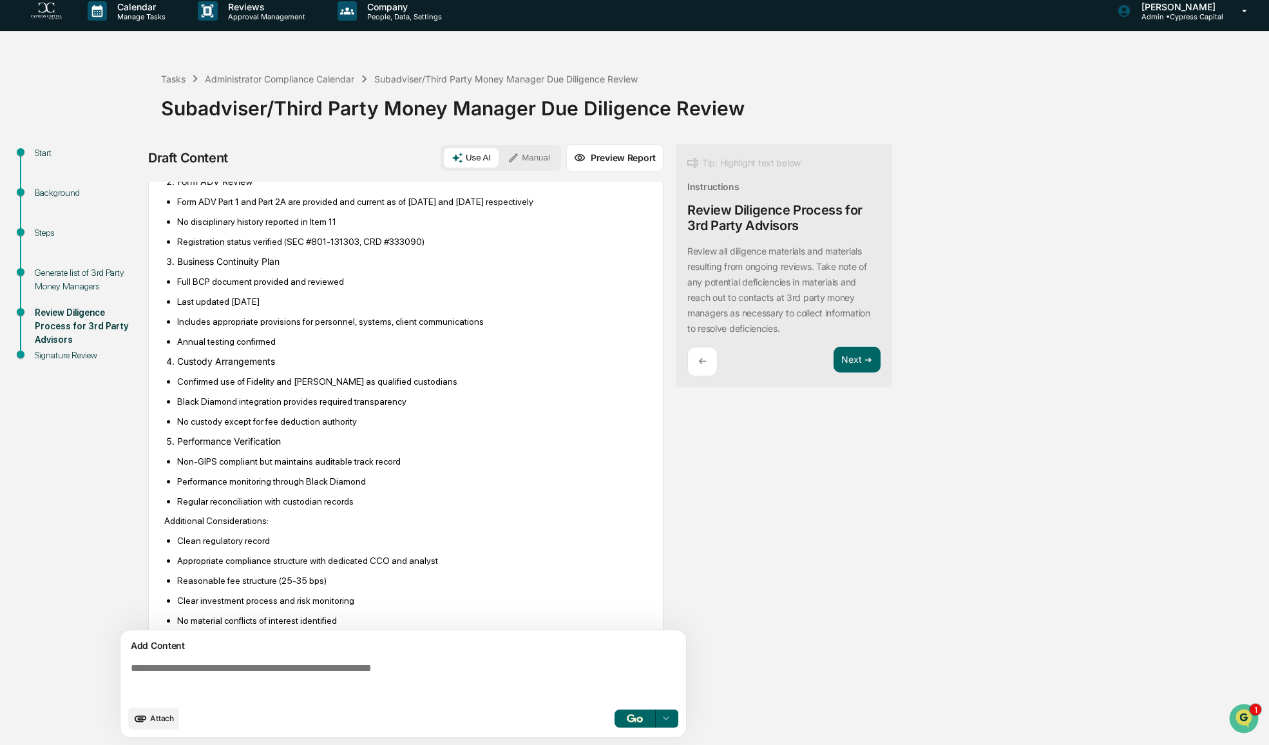
scroll to position [576, 0]
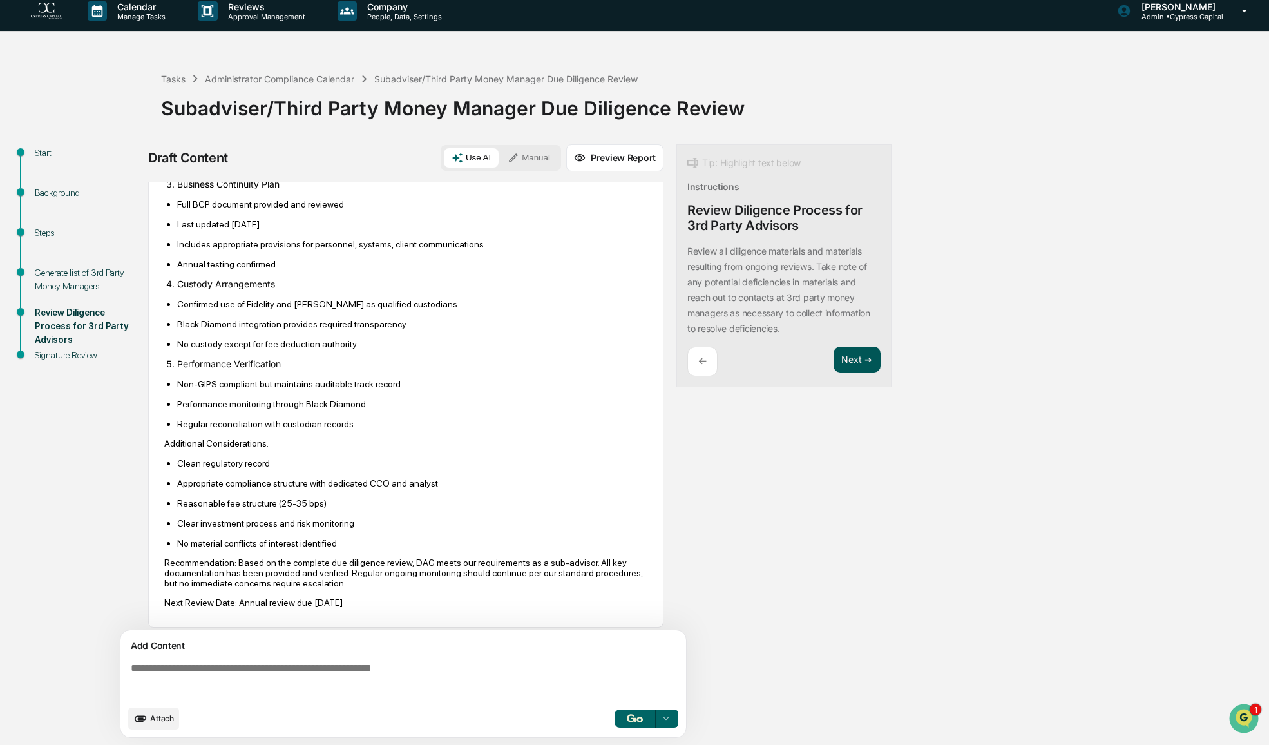
click at [854, 359] on button "Next ➔" at bounding box center [856, 360] width 47 height 26
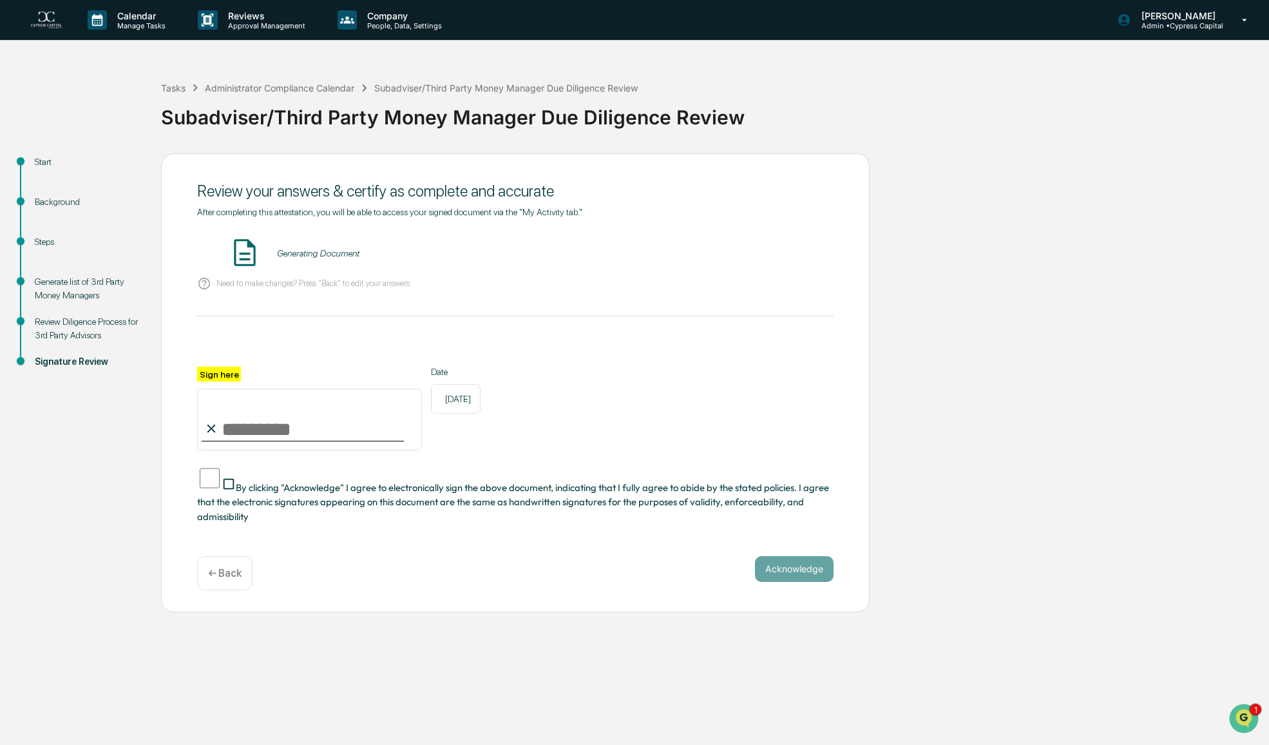
scroll to position [0, 0]
click at [763, 257] on button "VIEW" at bounding box center [760, 253] width 84 height 22
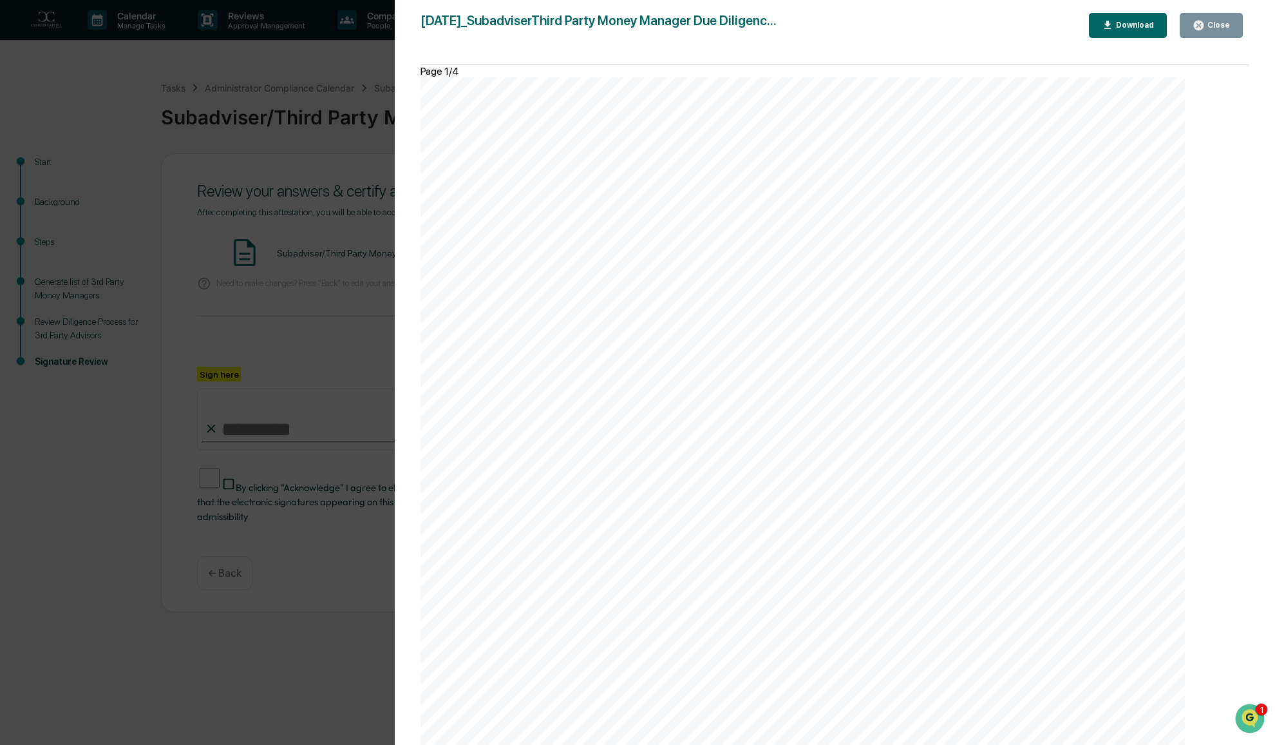
click at [1204, 24] on icon "button" at bounding box center [1199, 26] width 10 height 10
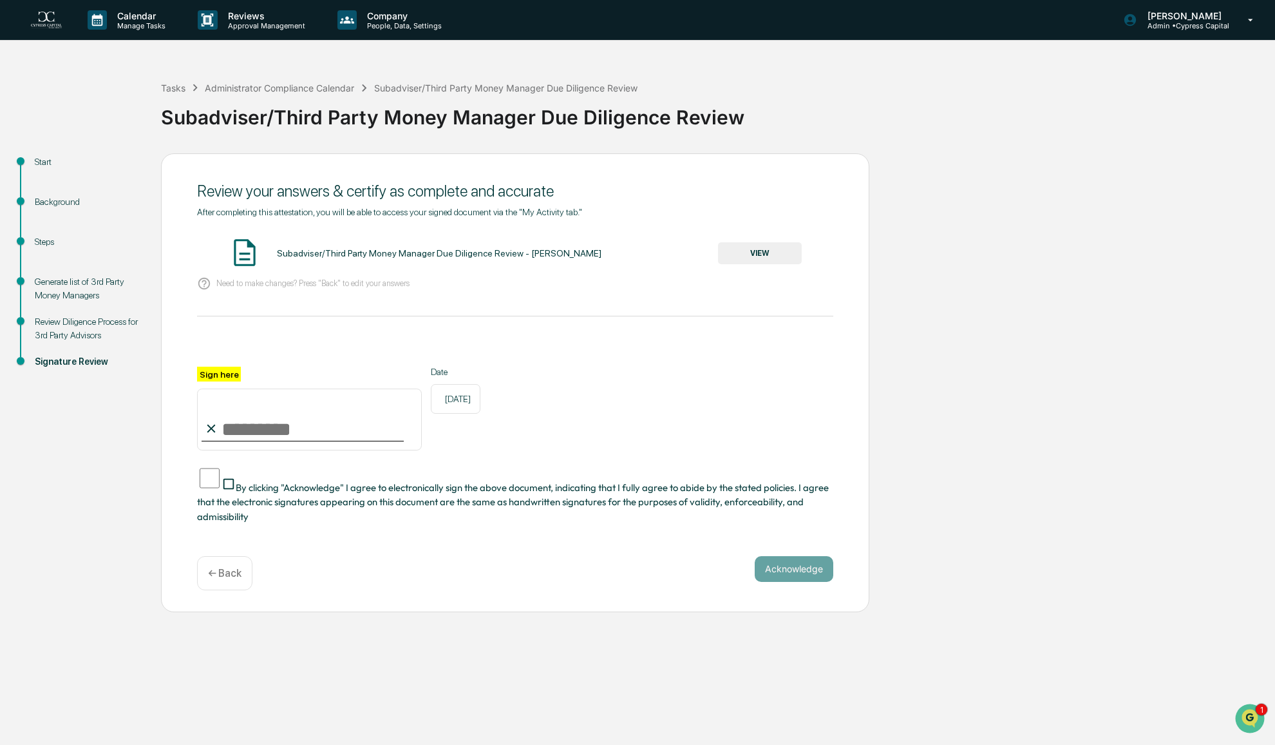
click at [225, 443] on input "Sign here" at bounding box center [309, 419] width 225 height 62
type input "**********"
click at [806, 556] on button "Acknowledge" at bounding box center [794, 569] width 79 height 26
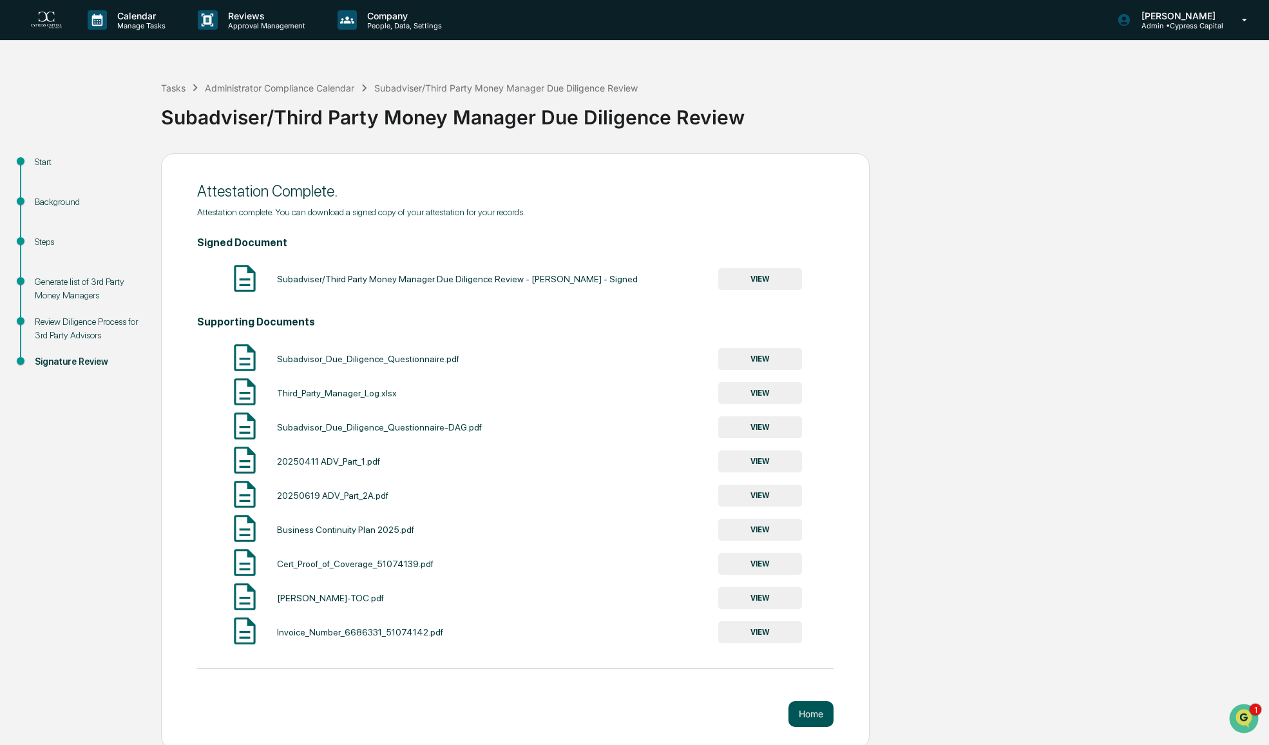
click at [813, 723] on button "Home" at bounding box center [810, 714] width 45 height 26
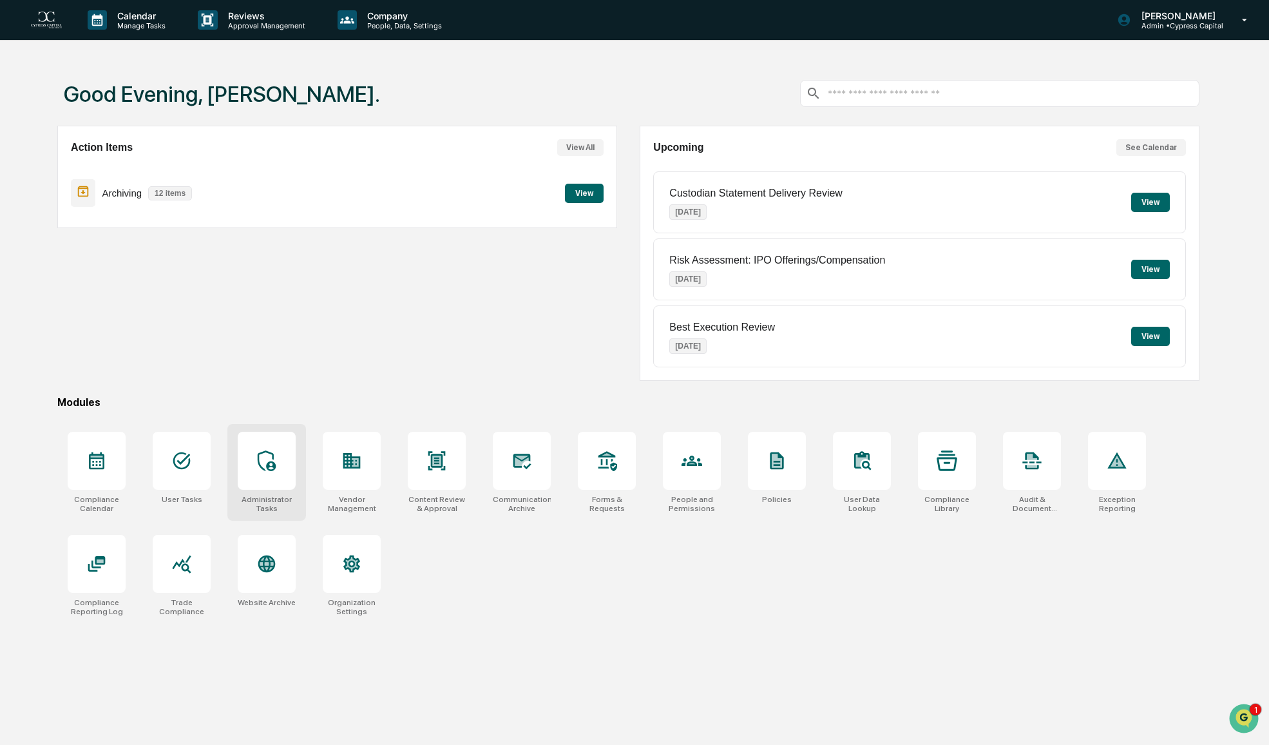
click at [267, 466] on icon at bounding box center [267, 460] width 18 height 21
